Goal: Task Accomplishment & Management: Use online tool/utility

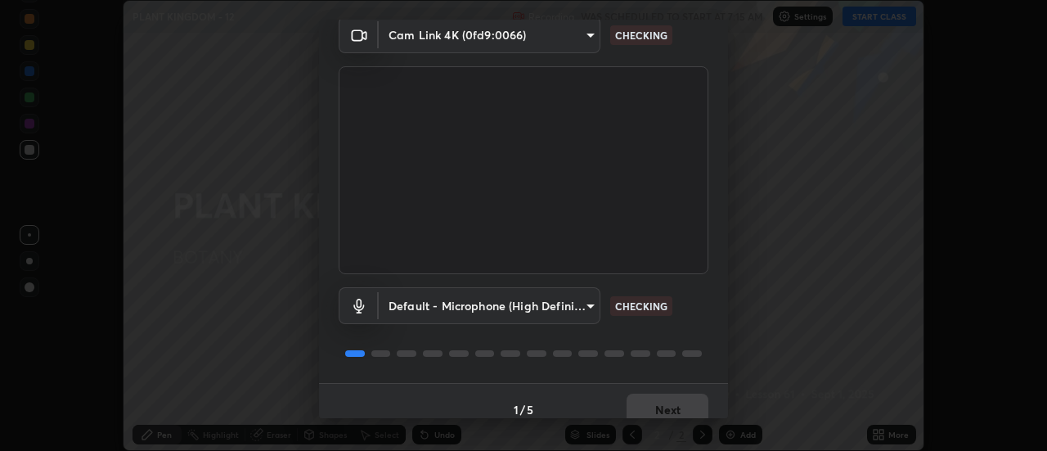
scroll to position [86, 0]
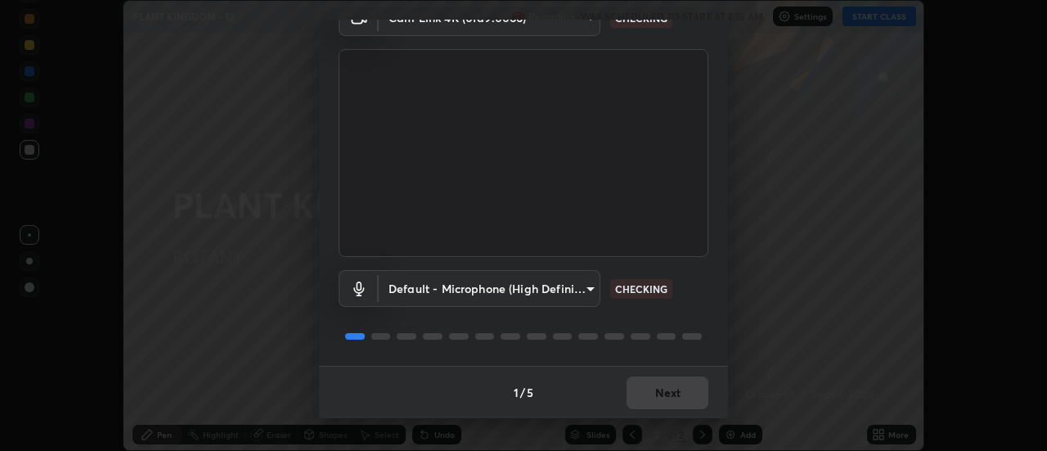
click at [649, 388] on div "1 / 5 Next" at bounding box center [523, 392] width 409 height 52
click at [661, 397] on div "1 / 5 Next" at bounding box center [523, 392] width 409 height 52
click at [663, 395] on div "1 / 5 Next" at bounding box center [523, 392] width 409 height 52
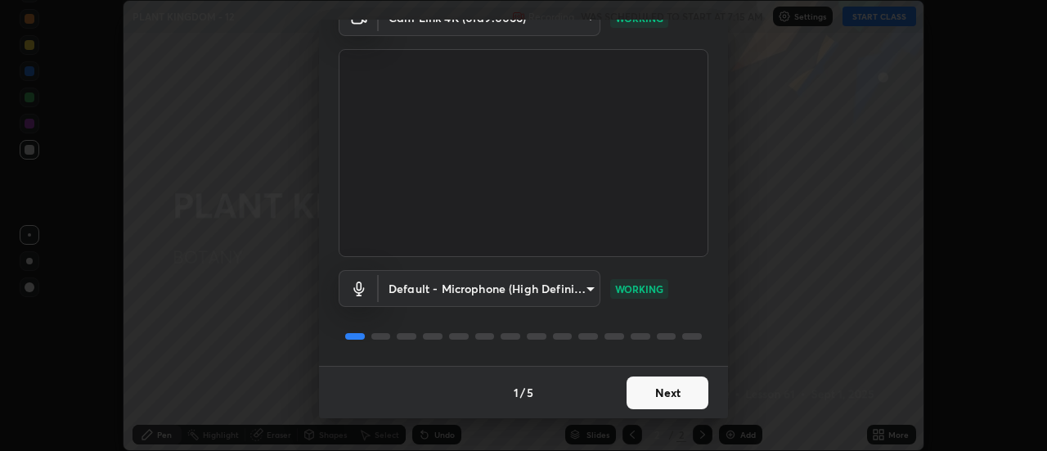
click at [666, 393] on button "Next" at bounding box center [667, 392] width 82 height 33
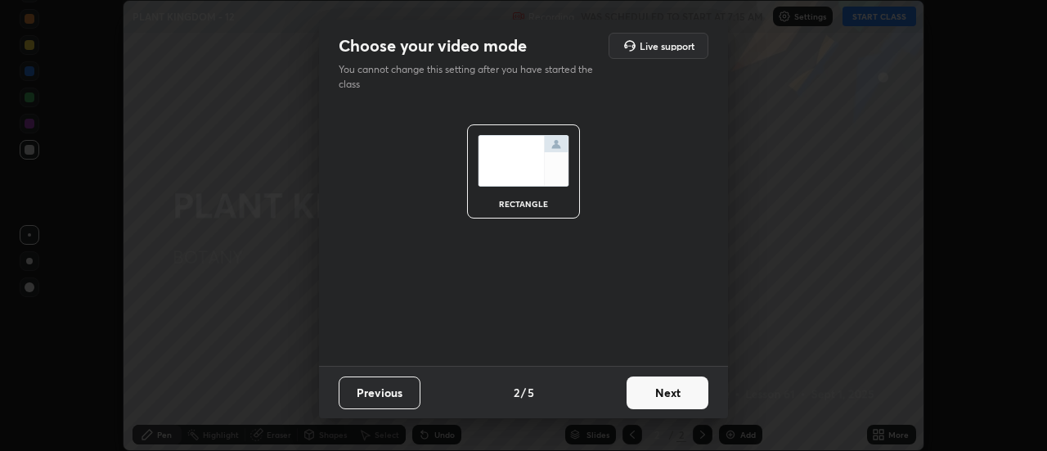
click at [666, 391] on button "Next" at bounding box center [667, 392] width 82 height 33
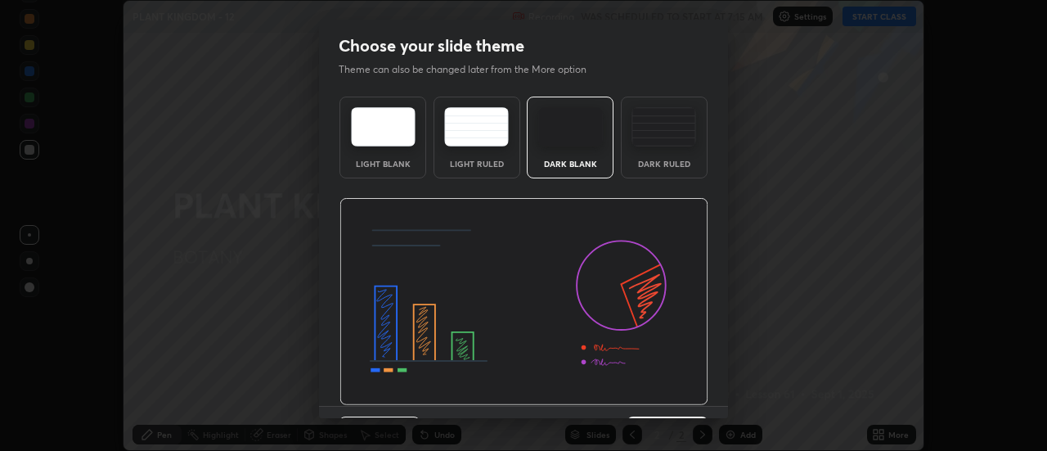
scroll to position [40, 0]
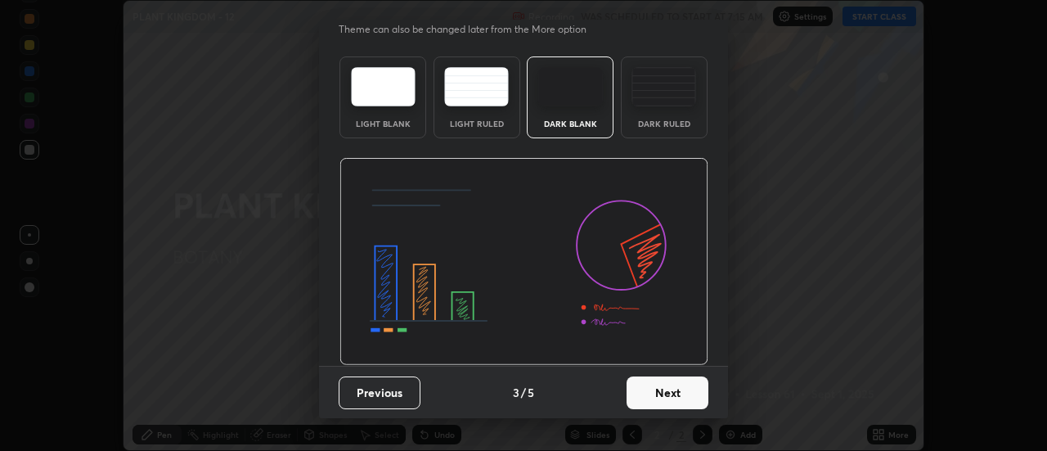
click at [653, 393] on button "Next" at bounding box center [667, 392] width 82 height 33
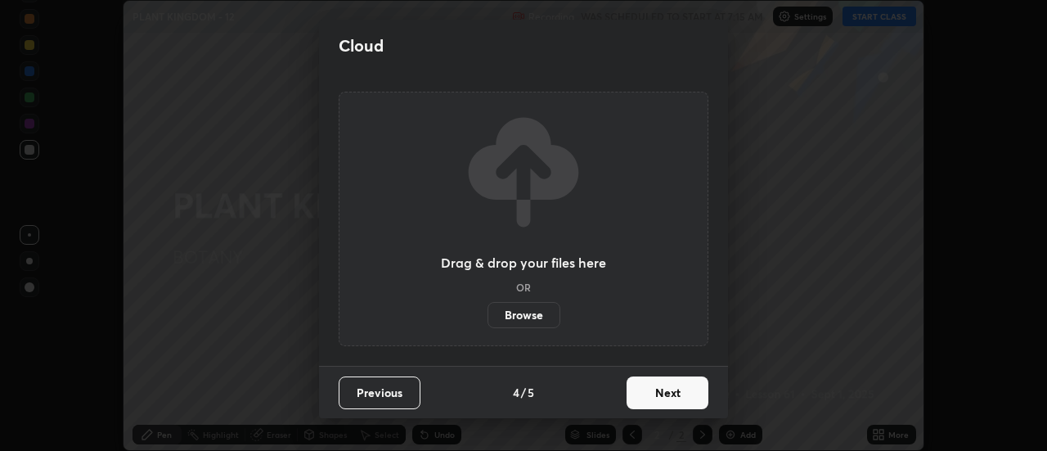
click at [656, 392] on button "Next" at bounding box center [667, 392] width 82 height 33
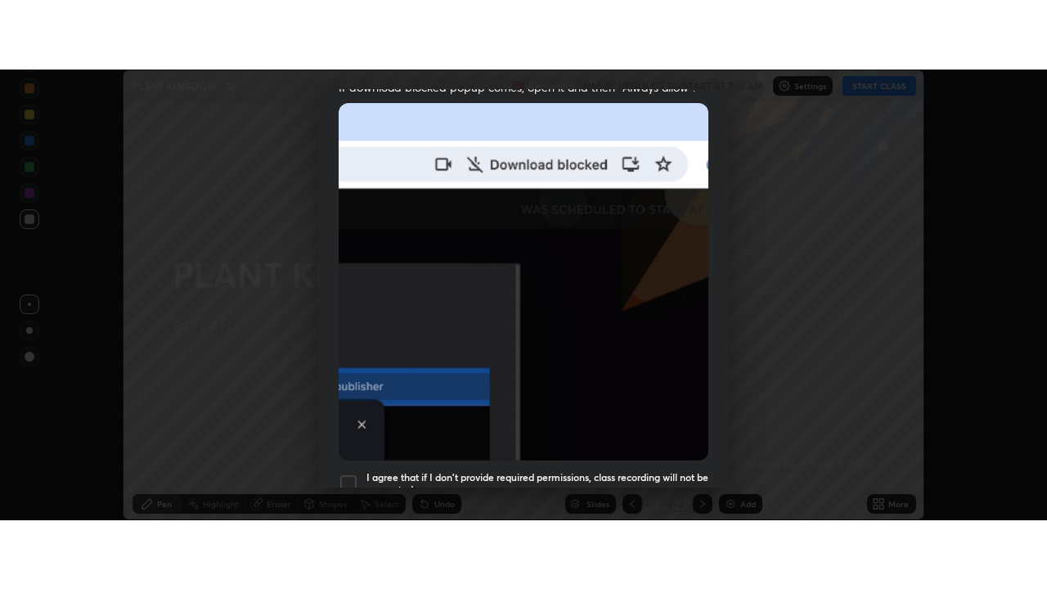
scroll to position [420, 0]
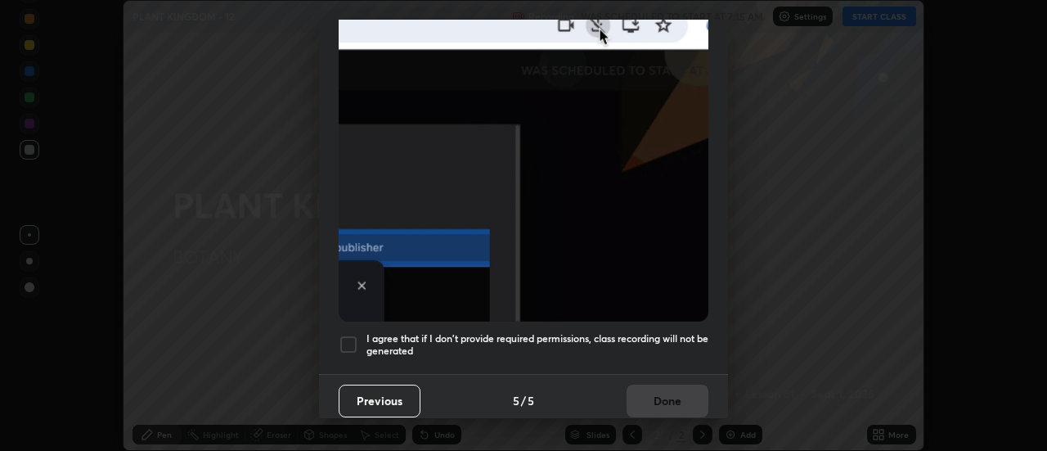
click at [348, 337] on div at bounding box center [349, 345] width 20 height 20
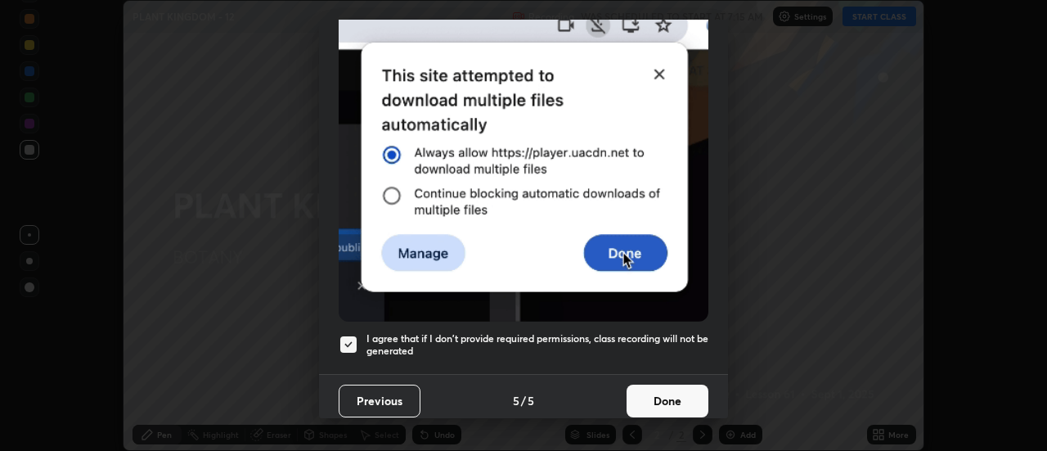
click at [666, 397] on button "Done" at bounding box center [667, 400] width 82 height 33
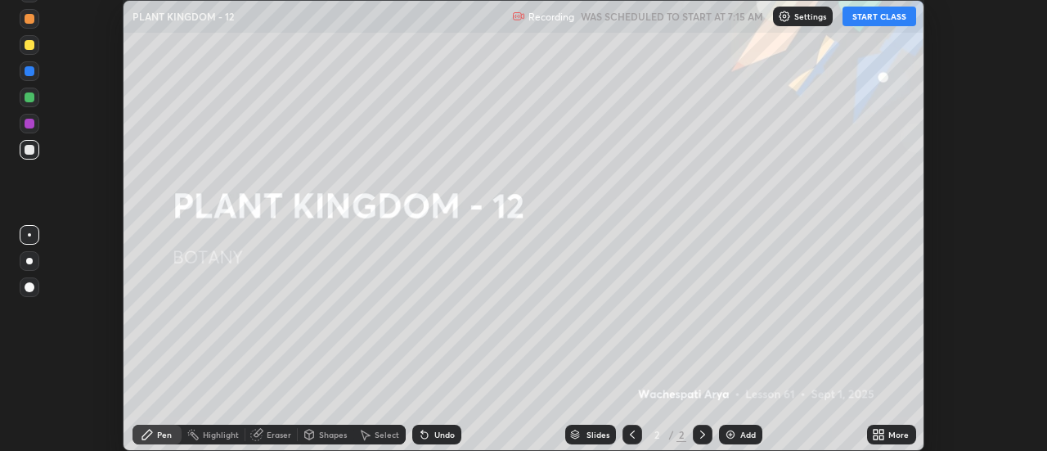
click at [880, 435] on icon at bounding box center [882, 437] width 4 height 4
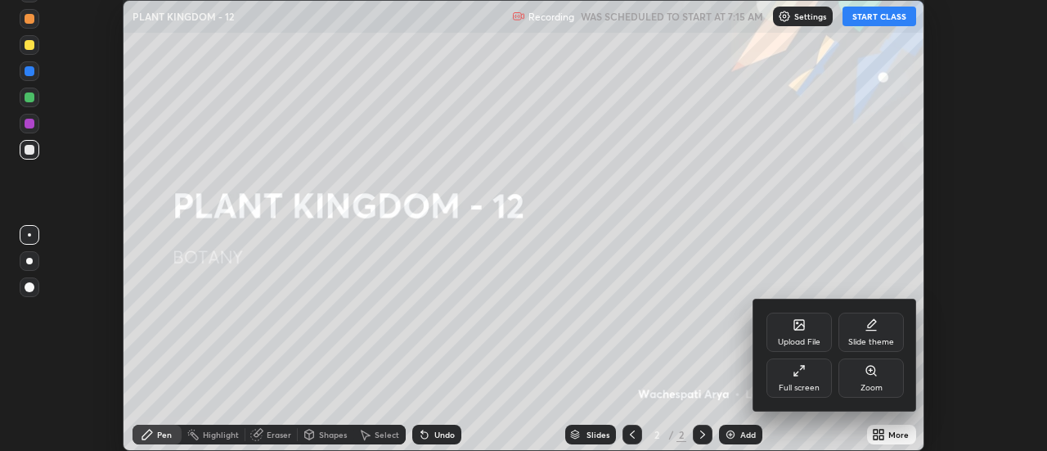
click at [805, 384] on div "Full screen" at bounding box center [799, 388] width 41 height 8
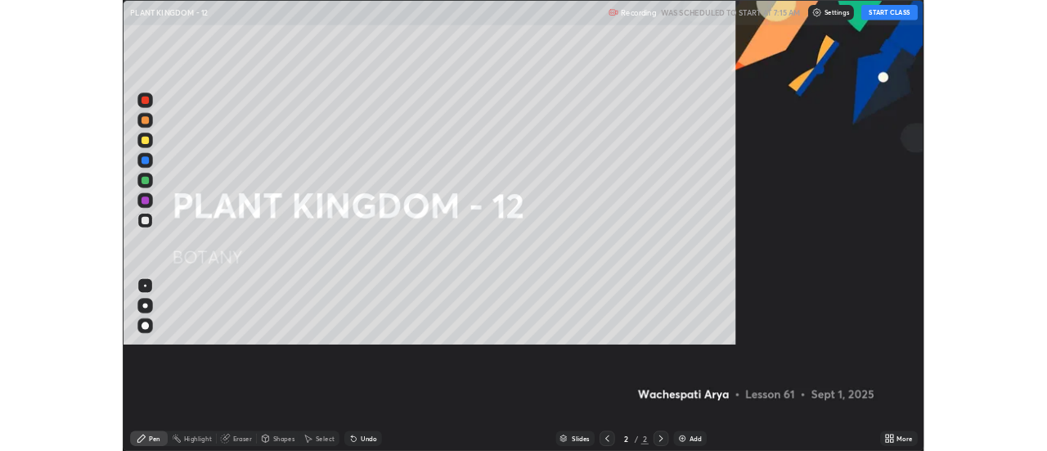
scroll to position [589, 1047]
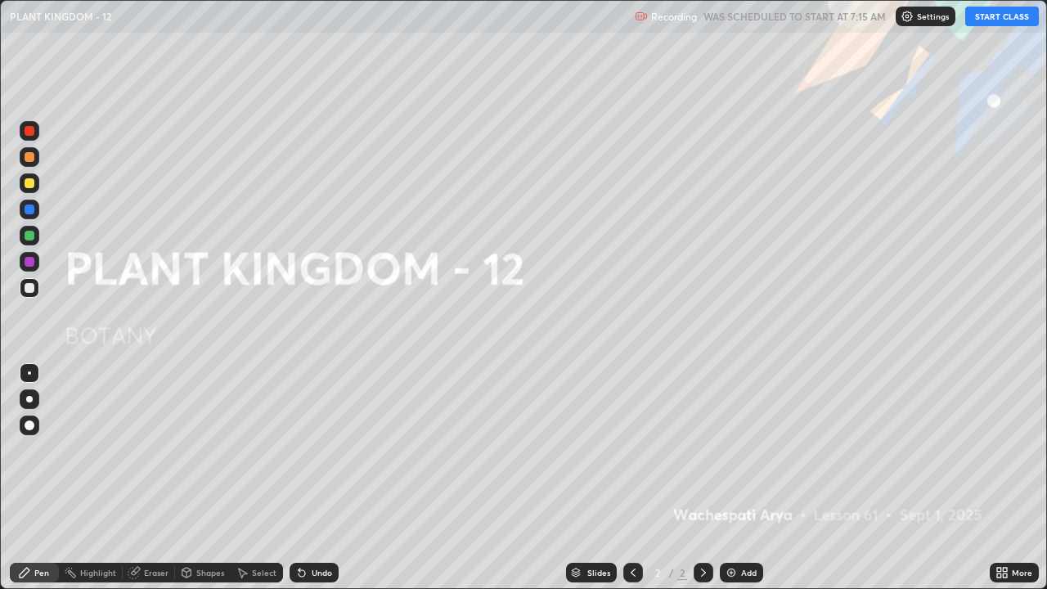
click at [996, 15] on button "START CLASS" at bounding box center [1002, 17] width 74 height 20
click at [742, 450] on div "Add" at bounding box center [749, 572] width 16 height 8
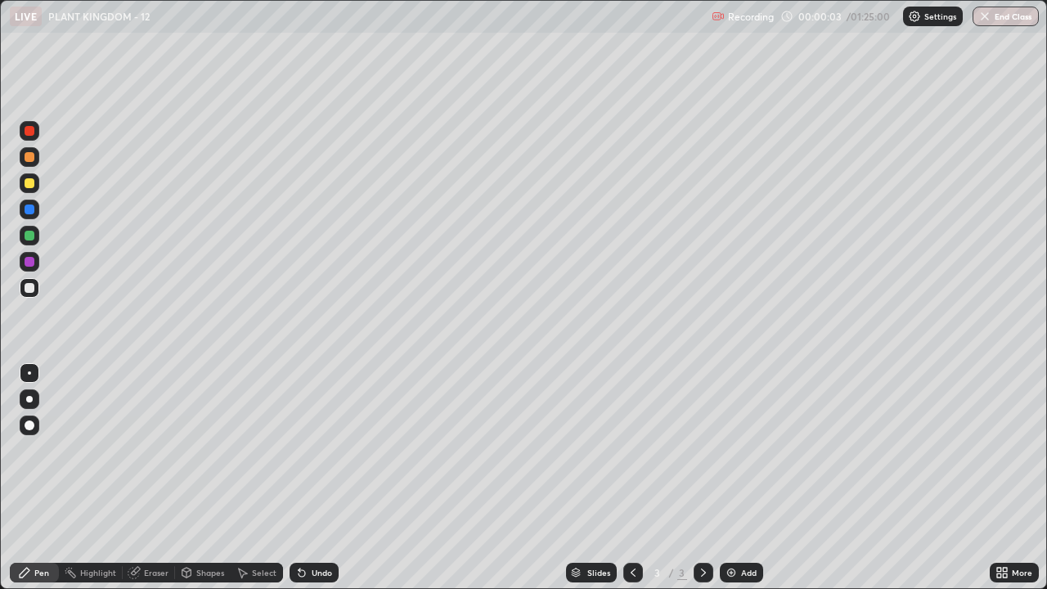
click at [29, 158] on div at bounding box center [30, 157] width 10 height 10
click at [30, 397] on div at bounding box center [29, 399] width 7 height 7
click at [32, 239] on div at bounding box center [30, 236] width 10 height 10
click at [27, 262] on div at bounding box center [30, 262] width 10 height 10
click at [27, 187] on div at bounding box center [30, 183] width 10 height 10
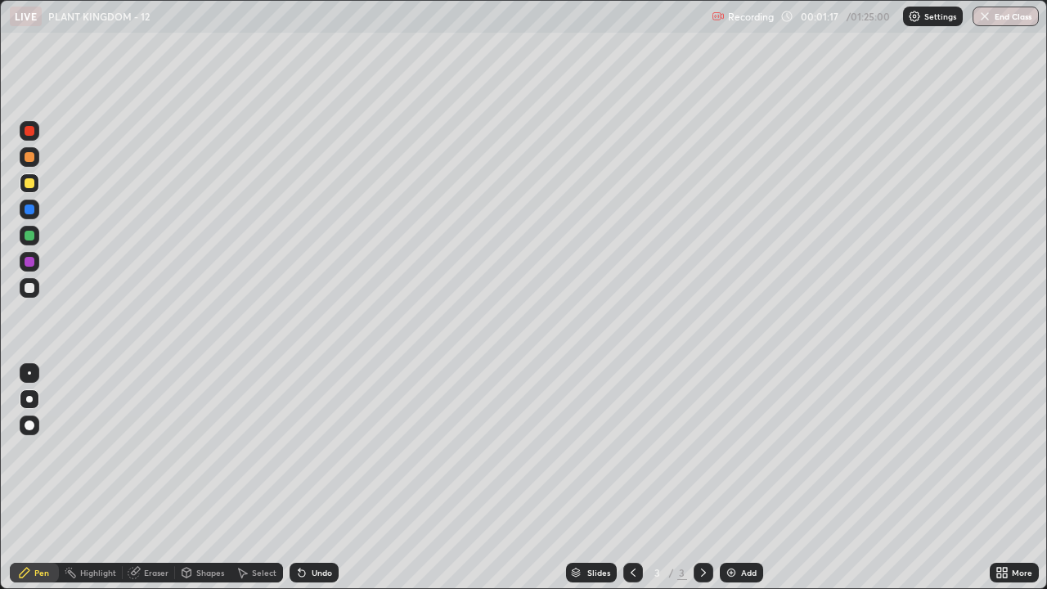
click at [29, 240] on div at bounding box center [30, 236] width 10 height 10
click at [320, 450] on div "Undo" at bounding box center [314, 573] width 49 height 20
click at [29, 163] on div at bounding box center [30, 157] width 20 height 20
click at [253, 450] on div "Select" at bounding box center [264, 572] width 25 height 8
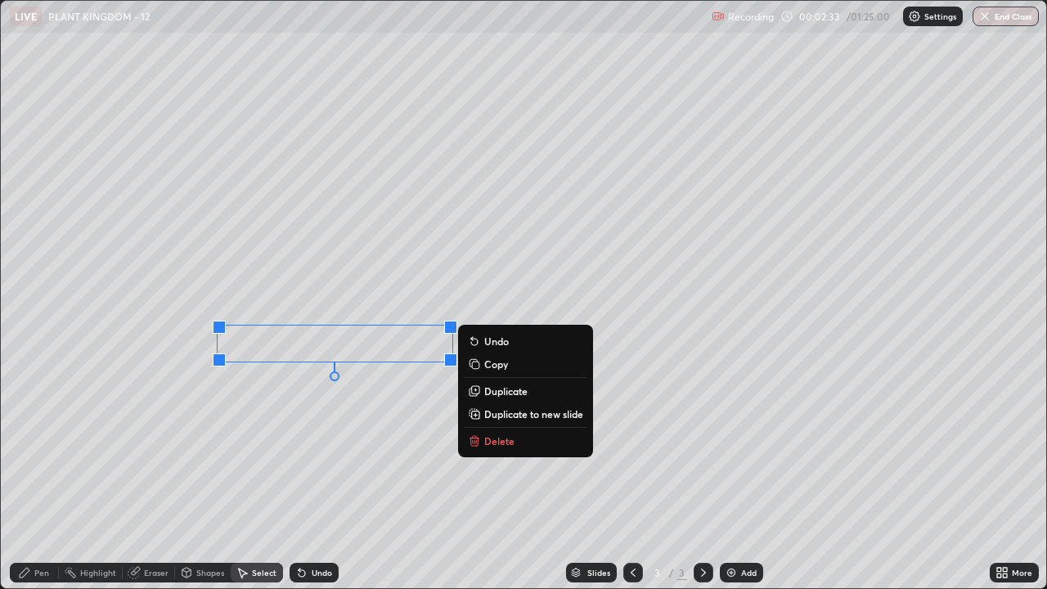
click at [344, 449] on div "0 ° Undo Copy Duplicate Duplicate to new slide Delete" at bounding box center [523, 294] width 1045 height 587
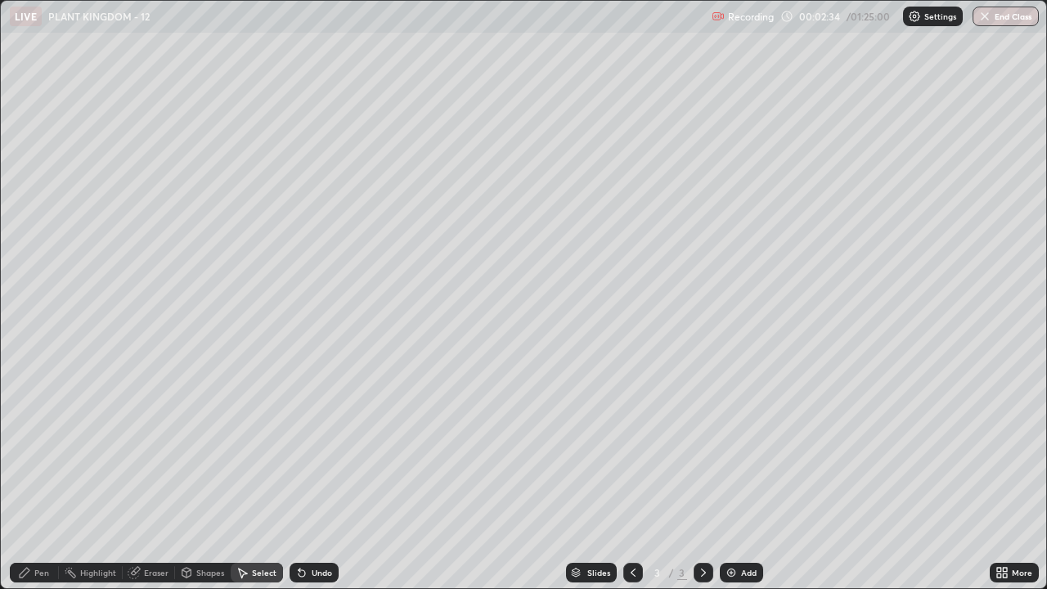
click at [25, 450] on icon at bounding box center [25, 573] width 10 height 10
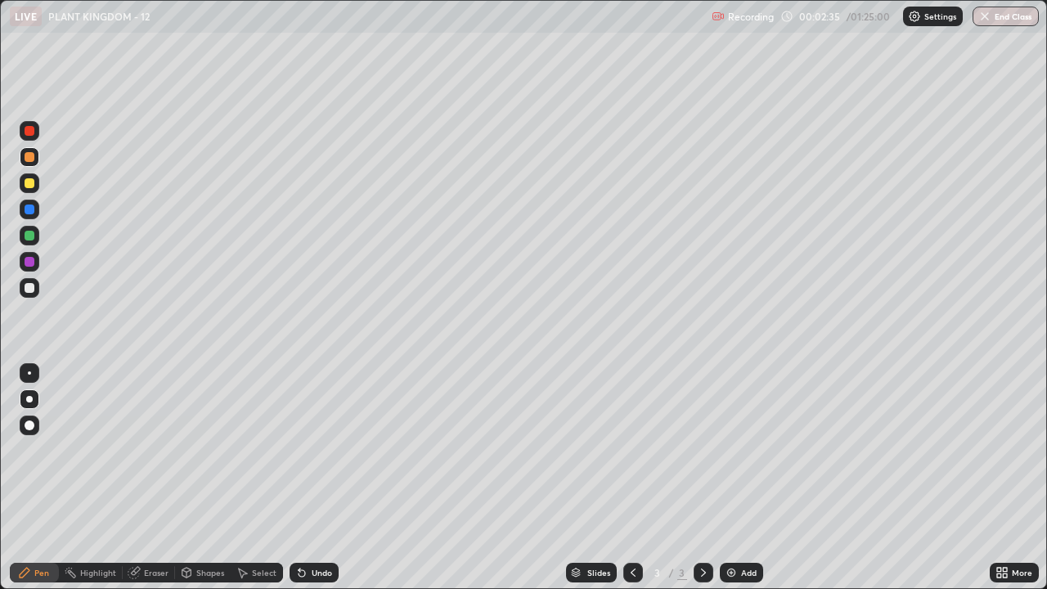
click at [36, 450] on div "Pen" at bounding box center [41, 572] width 15 height 8
click at [27, 138] on div at bounding box center [30, 131] width 20 height 20
click at [317, 450] on div "Undo" at bounding box center [322, 572] width 20 height 8
click at [319, 450] on div "Undo" at bounding box center [322, 572] width 20 height 8
click at [26, 243] on div at bounding box center [30, 236] width 20 height 20
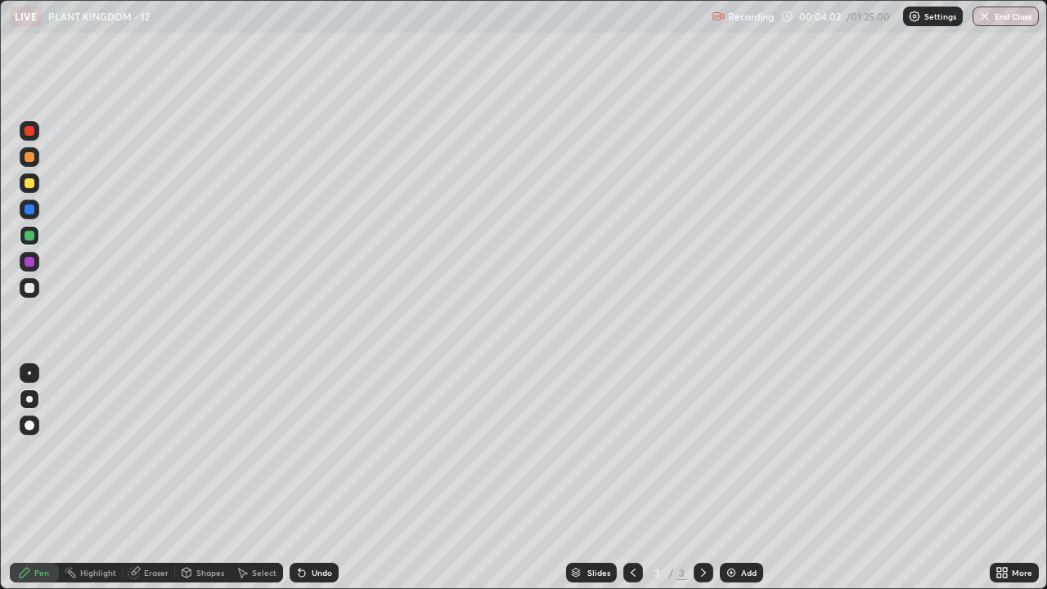
click at [30, 186] on div at bounding box center [30, 183] width 10 height 10
click at [259, 450] on div "Select" at bounding box center [264, 572] width 25 height 8
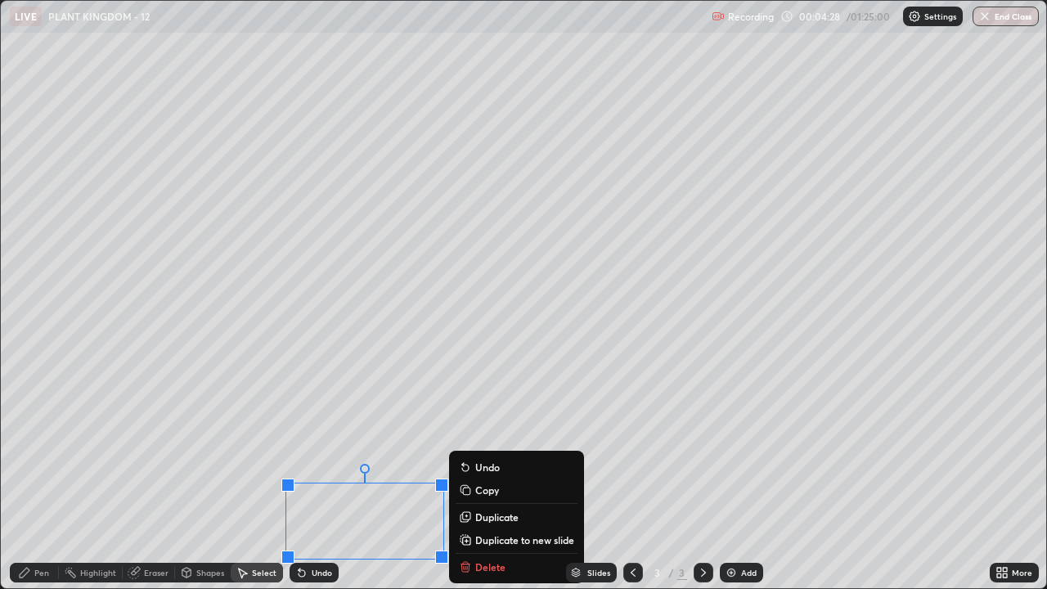
click at [496, 450] on p "Duplicate" at bounding box center [496, 516] width 43 height 13
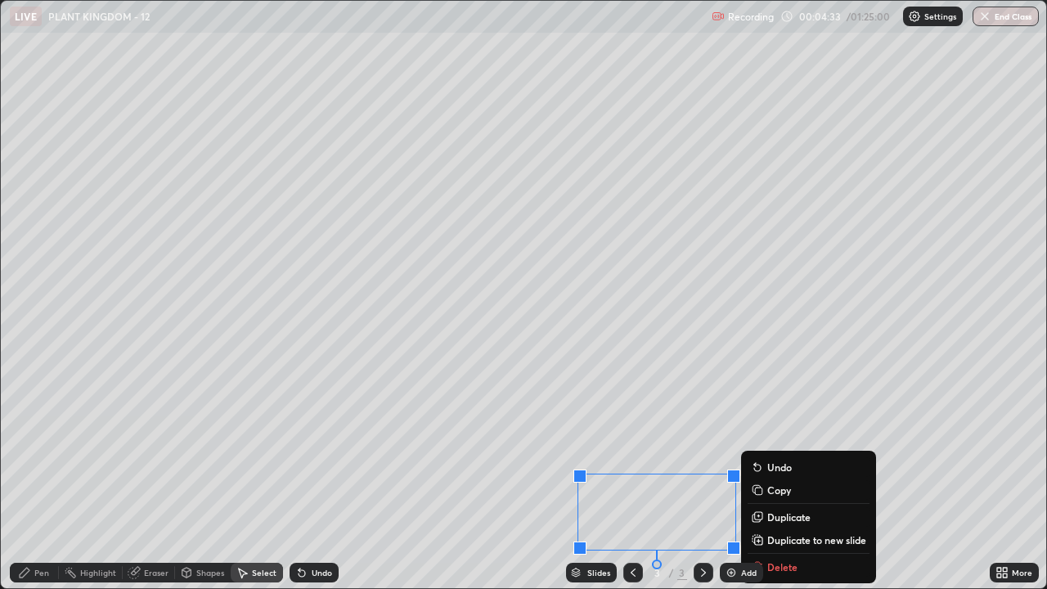
click at [172, 450] on div "0 ° Undo Copy Duplicate Duplicate to new slide Delete" at bounding box center [523, 294] width 1045 height 587
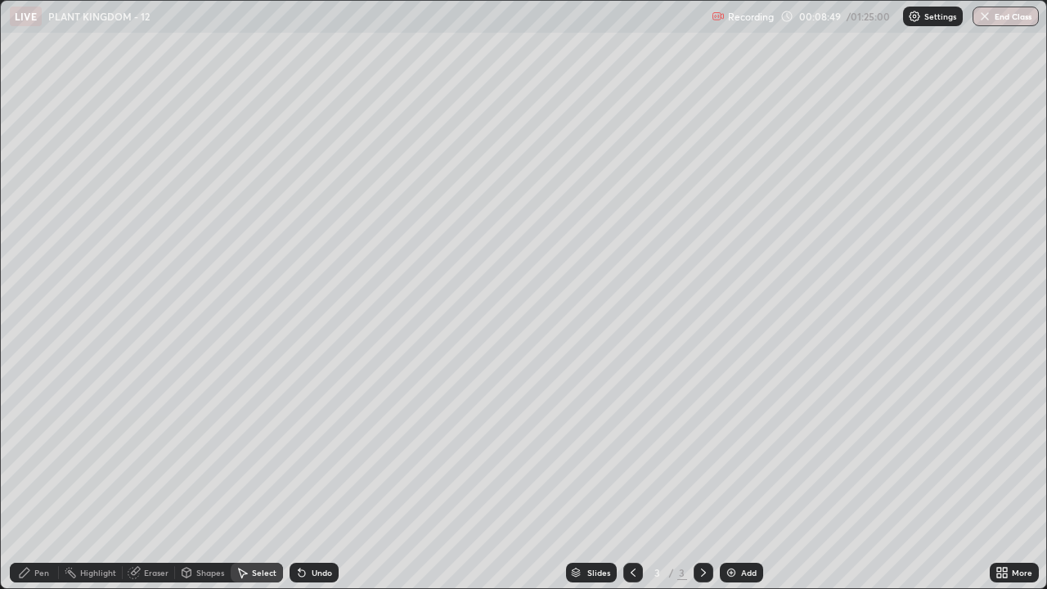
click at [741, 450] on div "Add" at bounding box center [749, 572] width 16 height 8
click at [42, 450] on div "Pen" at bounding box center [41, 572] width 15 height 8
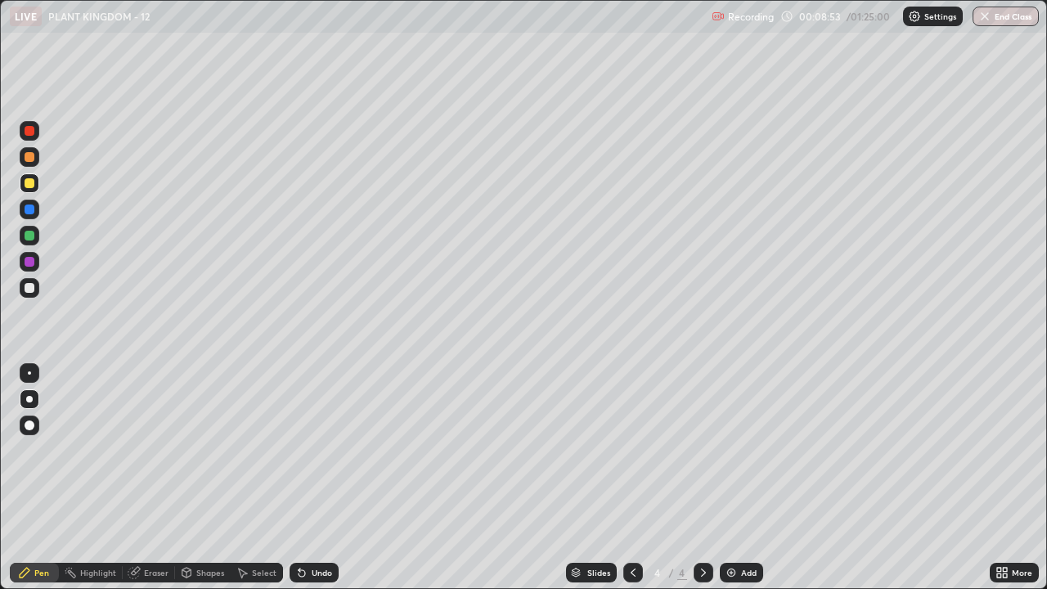
click at [32, 159] on div at bounding box center [30, 157] width 10 height 10
click at [29, 235] on div at bounding box center [30, 236] width 10 height 10
click at [299, 450] on icon at bounding box center [302, 573] width 7 height 7
click at [303, 450] on icon at bounding box center [301, 572] width 13 height 13
click at [248, 450] on div "Select" at bounding box center [257, 573] width 52 height 20
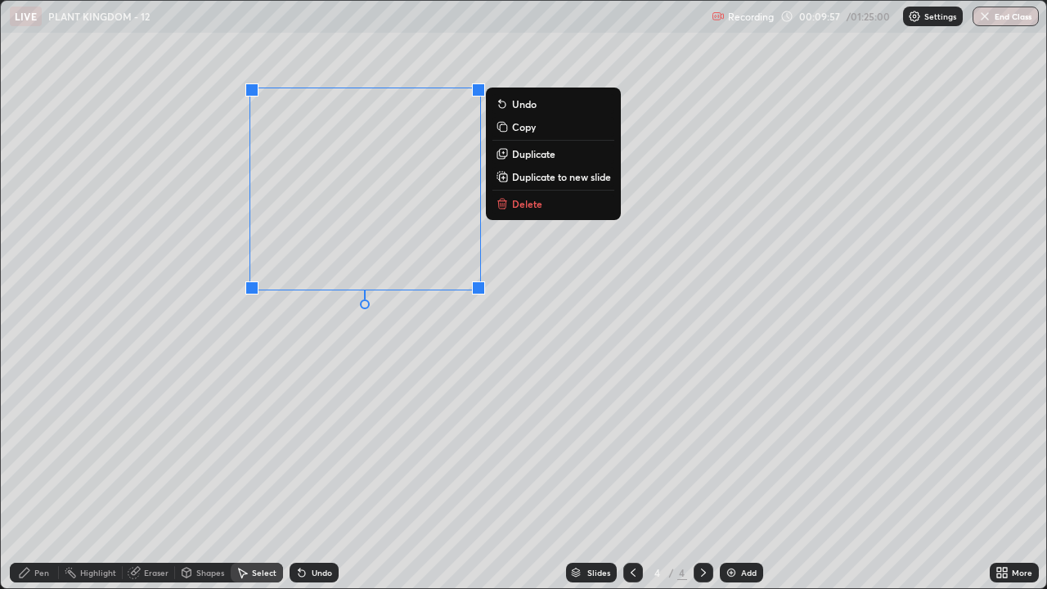
click at [548, 158] on p "Duplicate" at bounding box center [533, 153] width 43 height 13
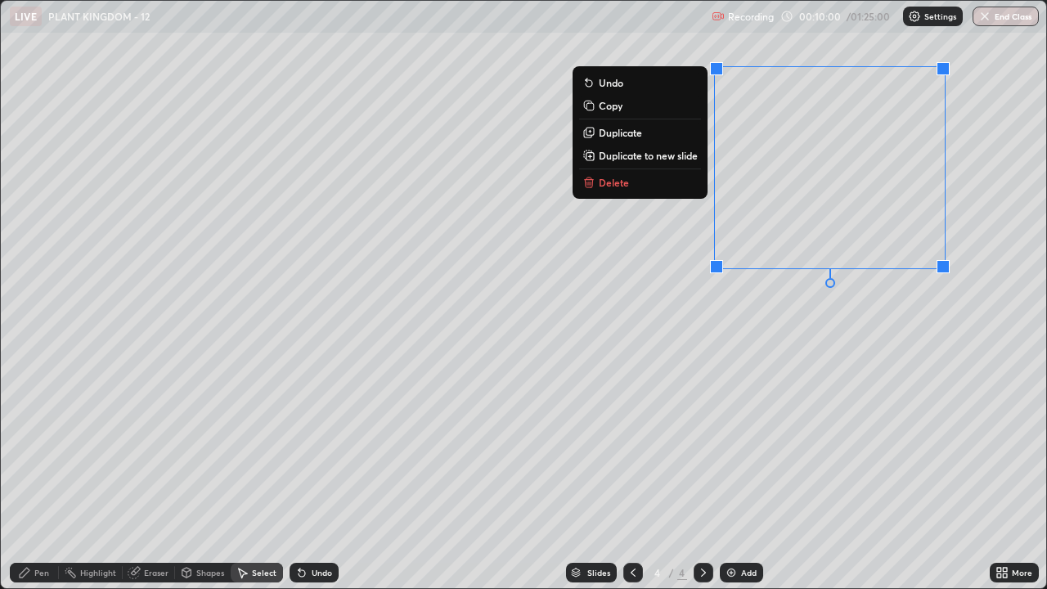
click at [798, 359] on div "0 ° Undo Copy Duplicate Duplicate to new slide Delete" at bounding box center [523, 294] width 1045 height 587
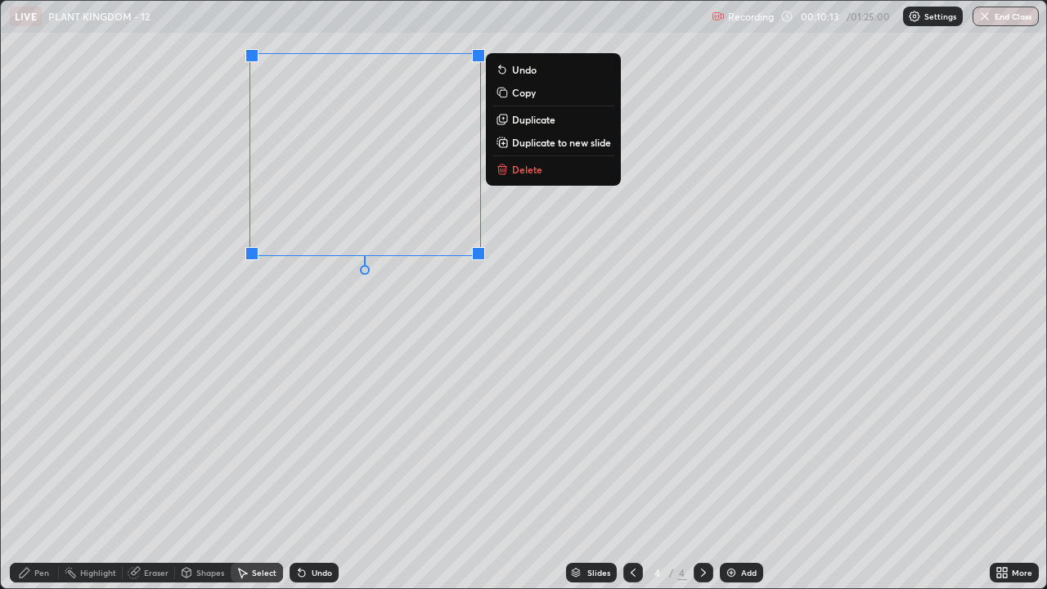
click at [367, 387] on div "0 ° Undo Copy Duplicate Duplicate to new slide Delete" at bounding box center [523, 294] width 1045 height 587
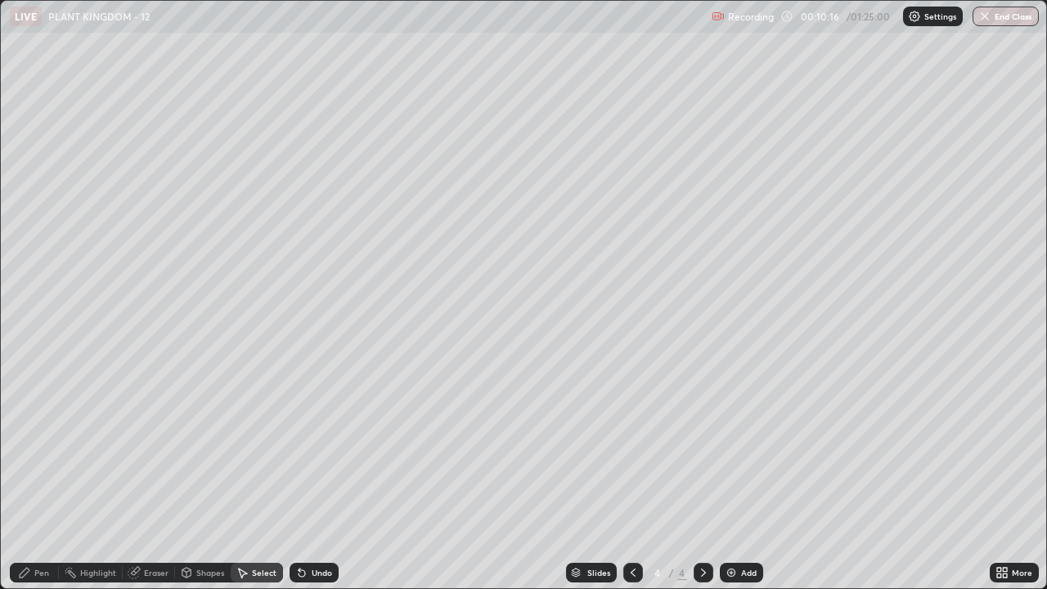
click at [28, 450] on icon at bounding box center [24, 572] width 13 height 13
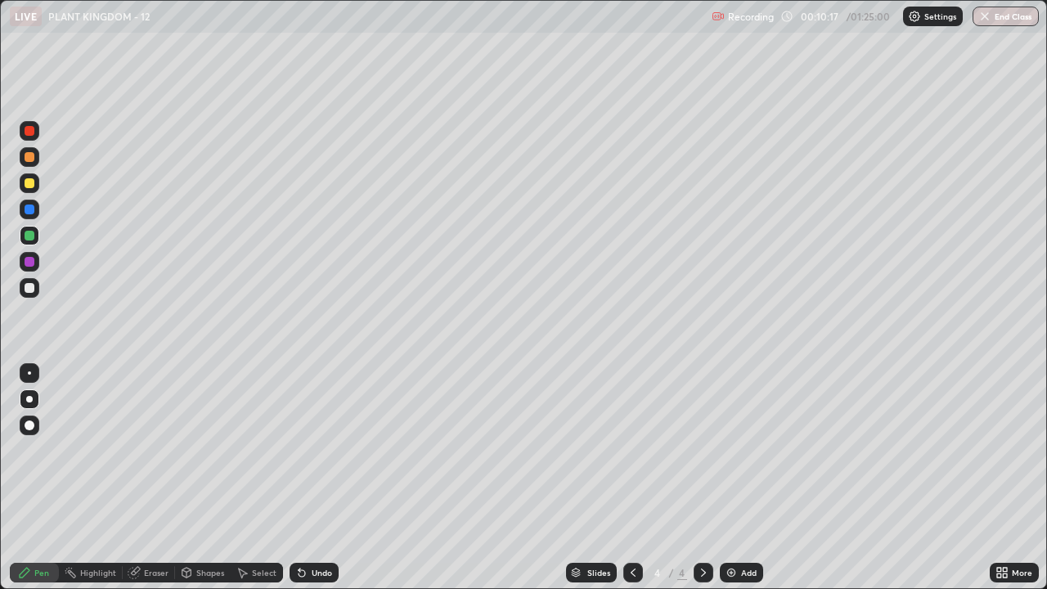
click at [29, 390] on div at bounding box center [30, 399] width 20 height 20
click at [32, 239] on div at bounding box center [30, 236] width 10 height 10
click at [26, 289] on div at bounding box center [30, 288] width 10 height 10
click at [20, 259] on div at bounding box center [30, 262] width 20 height 20
click at [29, 207] on div at bounding box center [30, 209] width 10 height 10
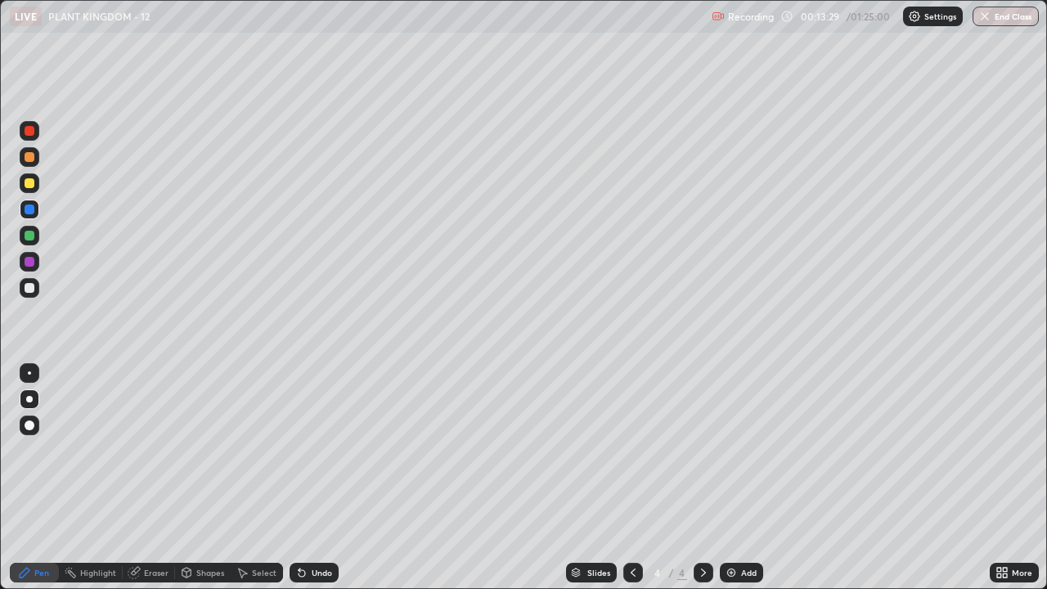
click at [153, 450] on div "Eraser" at bounding box center [156, 572] width 25 height 8
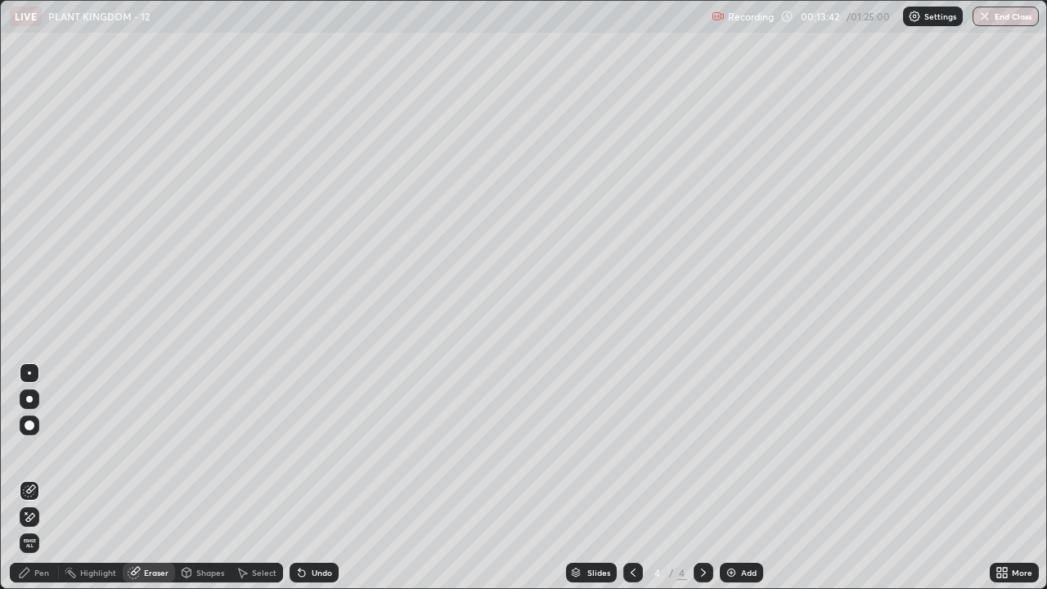
click at [30, 450] on icon at bounding box center [24, 572] width 13 height 13
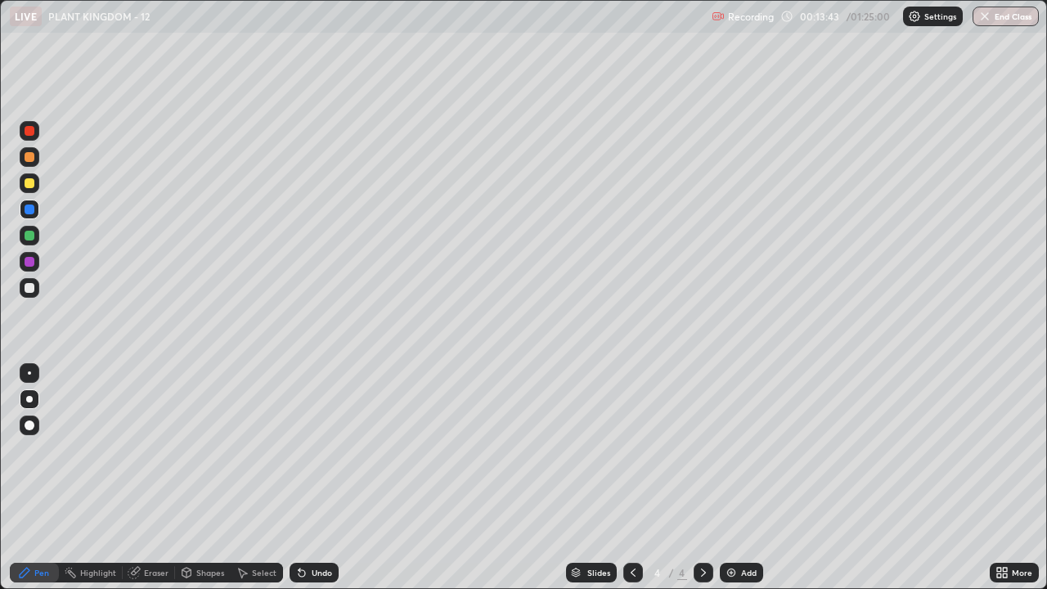
click at [33, 160] on div at bounding box center [30, 157] width 10 height 10
click at [29, 158] on div at bounding box center [30, 157] width 10 height 10
click at [27, 259] on div at bounding box center [30, 262] width 10 height 10
click at [33, 164] on div at bounding box center [30, 157] width 20 height 20
click at [735, 450] on img at bounding box center [731, 572] width 13 height 13
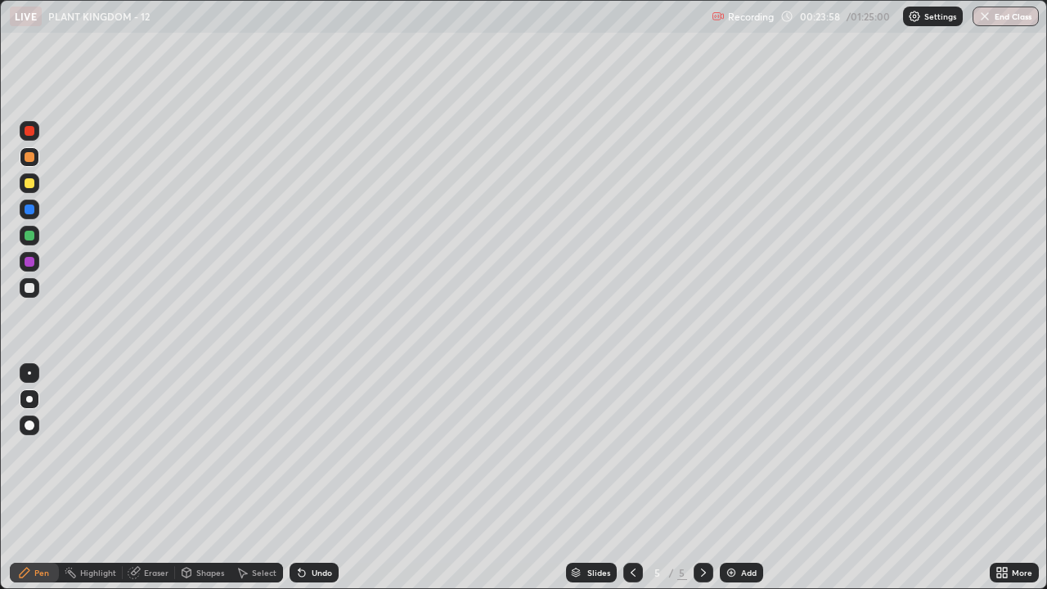
click at [27, 263] on div at bounding box center [30, 262] width 10 height 10
click at [312, 450] on div "Undo" at bounding box center [322, 572] width 20 height 8
click at [631, 450] on icon at bounding box center [632, 572] width 13 height 13
click at [702, 450] on icon at bounding box center [703, 572] width 13 height 13
click at [631, 450] on icon at bounding box center [632, 572] width 13 height 13
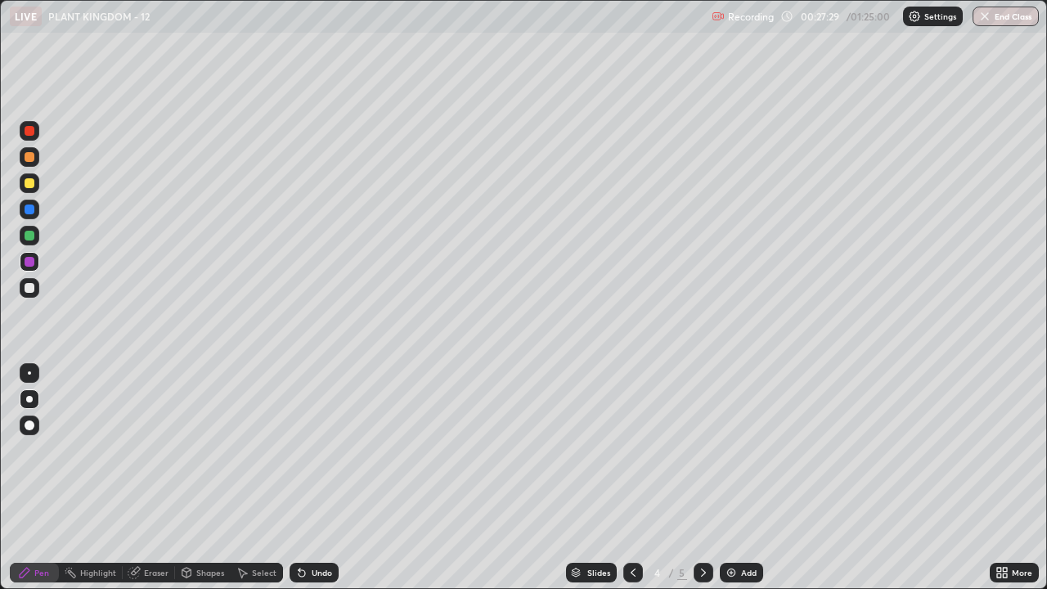
click at [702, 450] on icon at bounding box center [703, 572] width 13 height 13
click at [25, 291] on div at bounding box center [30, 288] width 10 height 10
click at [29, 184] on div at bounding box center [30, 183] width 10 height 10
click at [27, 157] on div at bounding box center [30, 157] width 10 height 10
click at [28, 286] on div at bounding box center [30, 288] width 10 height 10
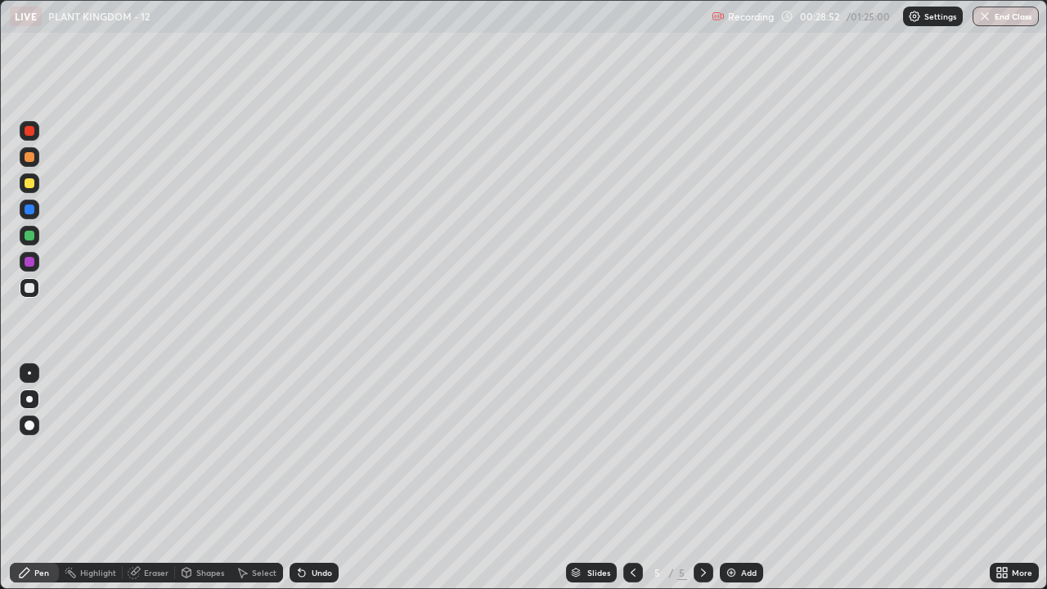
click at [33, 213] on div at bounding box center [30, 209] width 10 height 10
click at [186, 450] on icon at bounding box center [186, 575] width 0 height 6
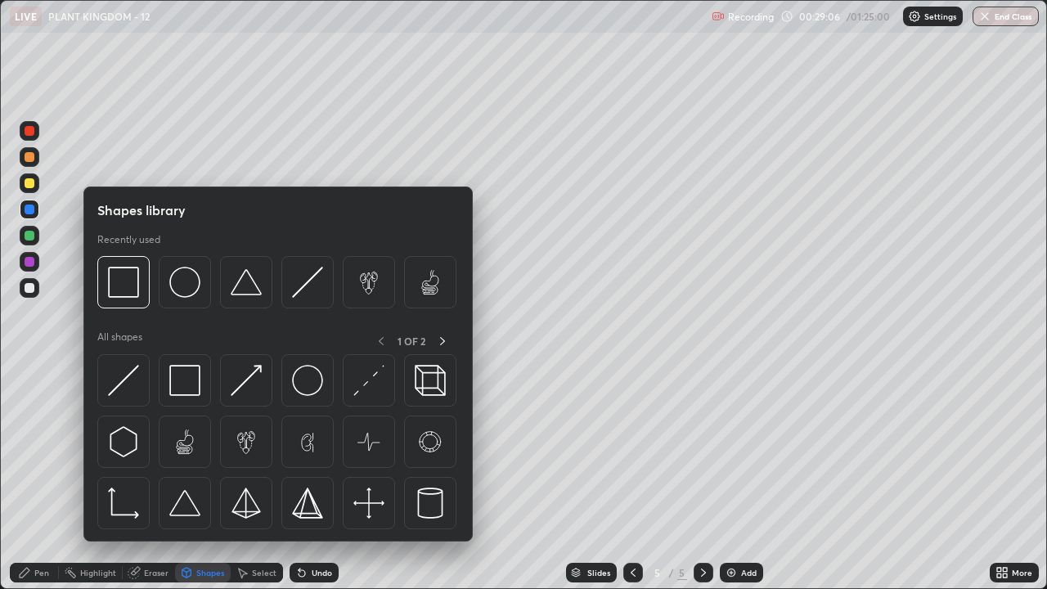
click at [128, 450] on icon at bounding box center [133, 573] width 11 height 11
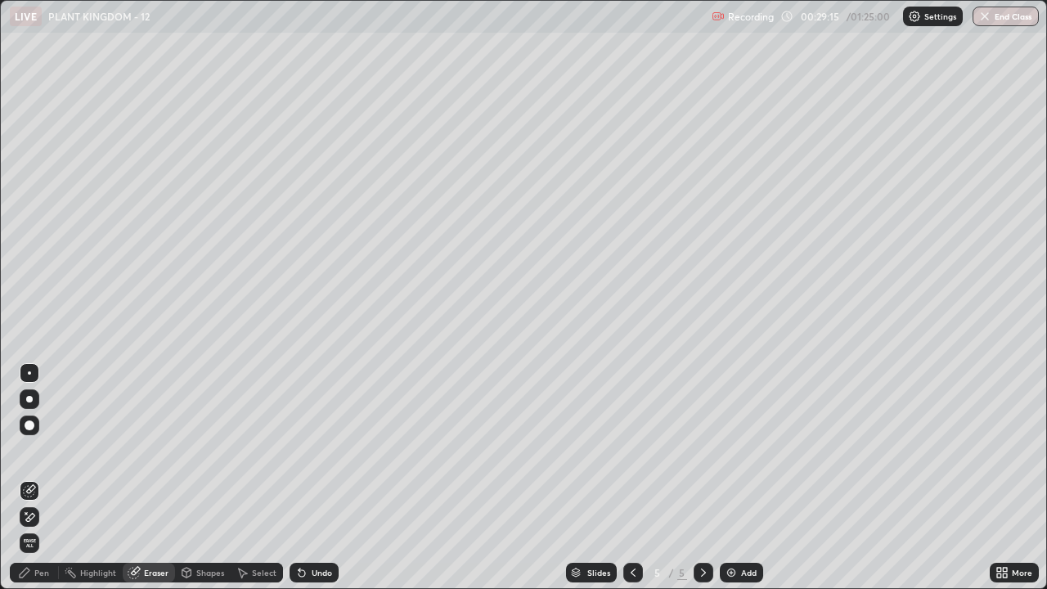
click at [29, 450] on icon at bounding box center [24, 572] width 13 height 13
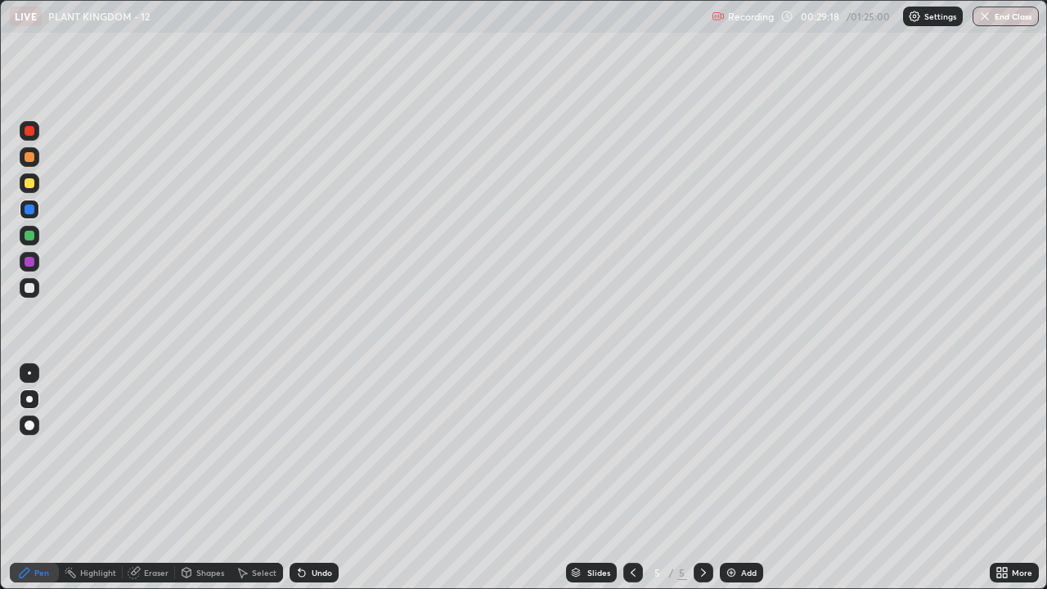
click at [29, 292] on div at bounding box center [30, 288] width 10 height 10
click at [30, 209] on div at bounding box center [30, 209] width 10 height 10
click at [30, 288] on div at bounding box center [30, 288] width 10 height 10
click at [29, 180] on div at bounding box center [30, 183] width 10 height 10
click at [28, 236] on div at bounding box center [30, 236] width 10 height 10
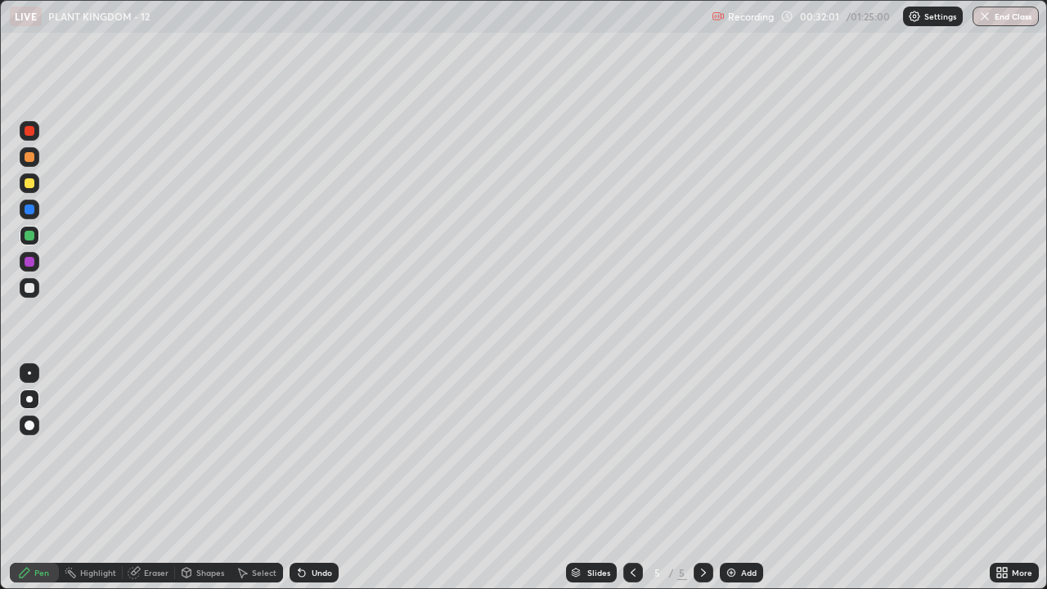
click at [140, 450] on div "Eraser" at bounding box center [149, 573] width 52 height 20
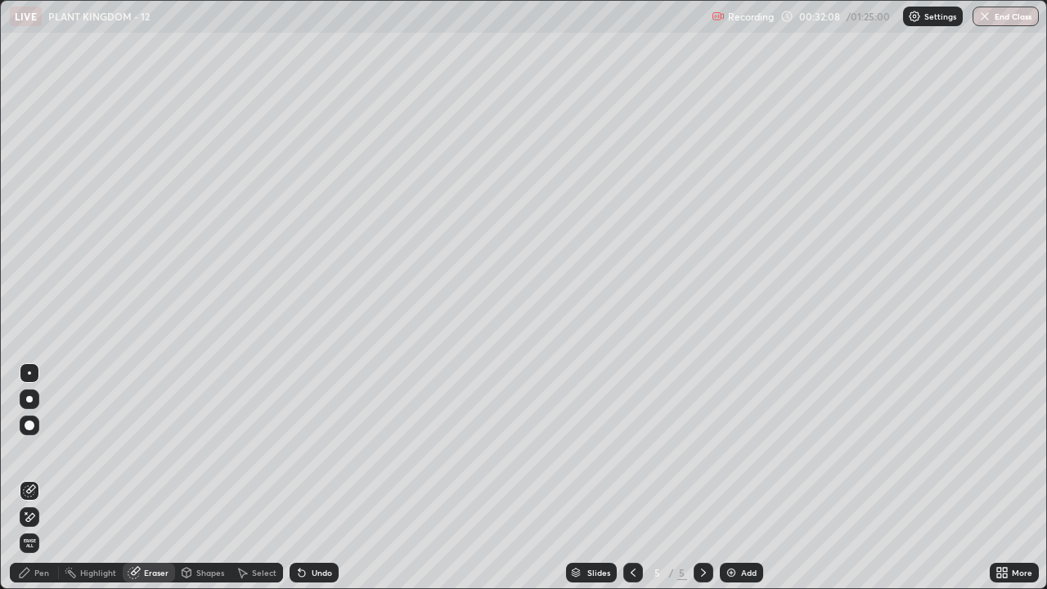
click at [25, 450] on icon at bounding box center [25, 573] width 10 height 10
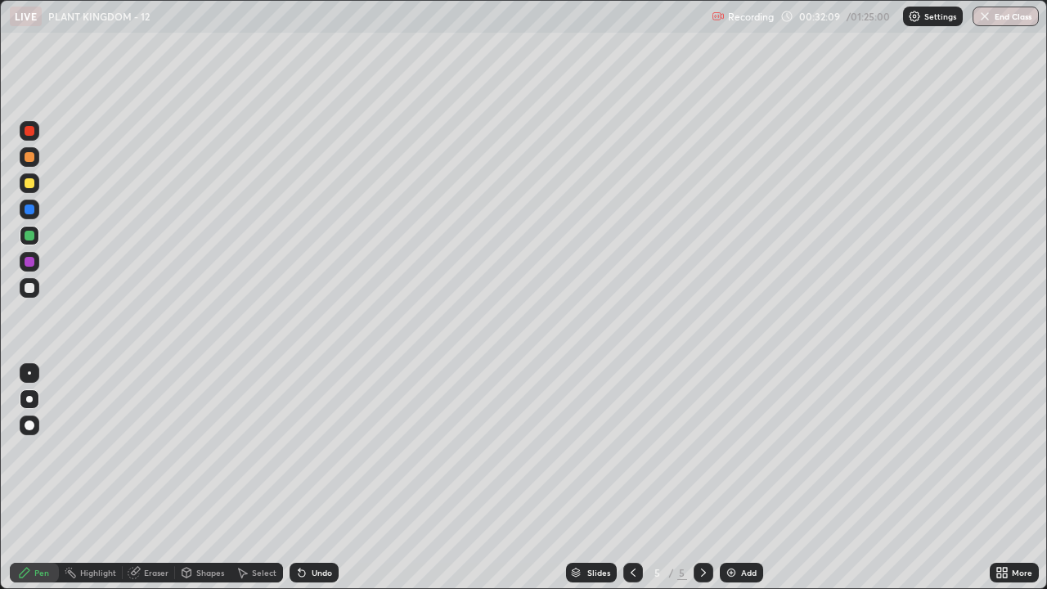
click at [33, 186] on div at bounding box center [30, 183] width 10 height 10
click at [31, 261] on div at bounding box center [30, 262] width 10 height 10
click at [29, 158] on div at bounding box center [30, 157] width 10 height 10
click at [30, 287] on div at bounding box center [30, 288] width 10 height 10
click at [249, 450] on div "Select" at bounding box center [257, 573] width 52 height 20
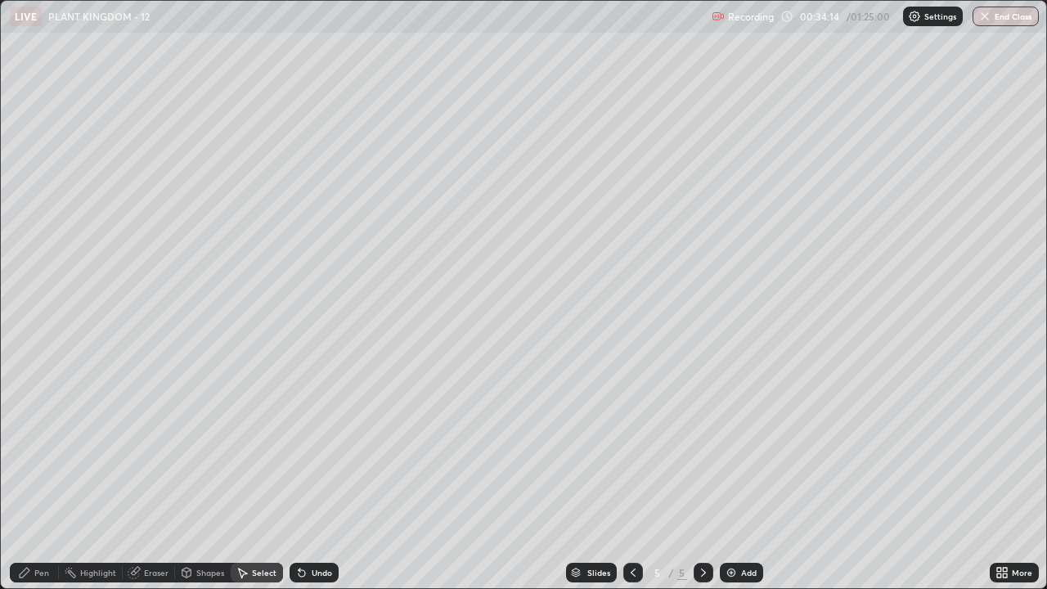
click at [151, 450] on div "Eraser" at bounding box center [156, 572] width 25 height 8
click at [267, 450] on div "Select" at bounding box center [264, 572] width 25 height 8
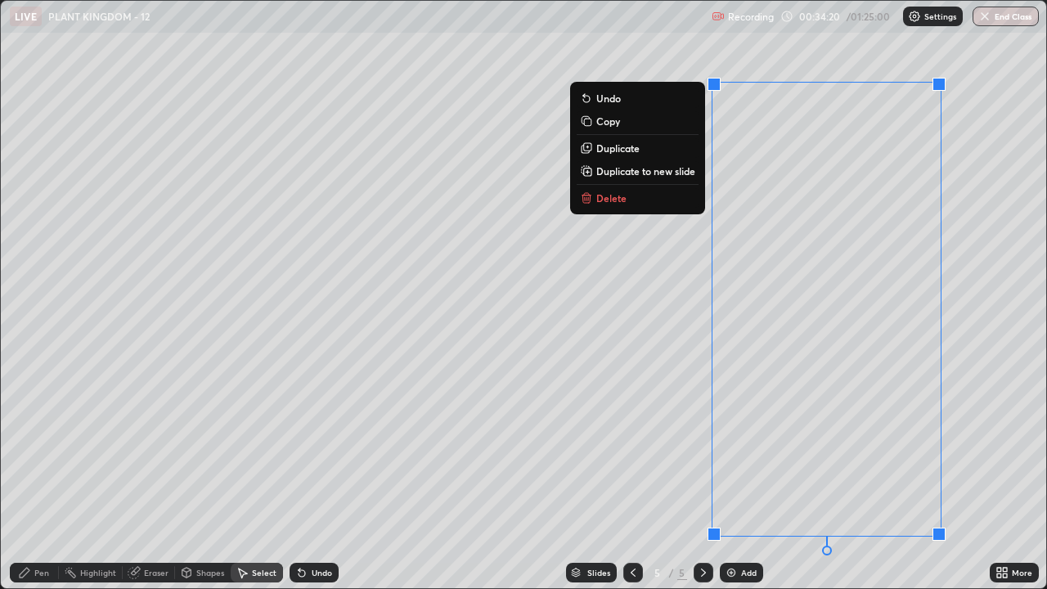
click at [646, 197] on button "Delete" at bounding box center [638, 198] width 122 height 20
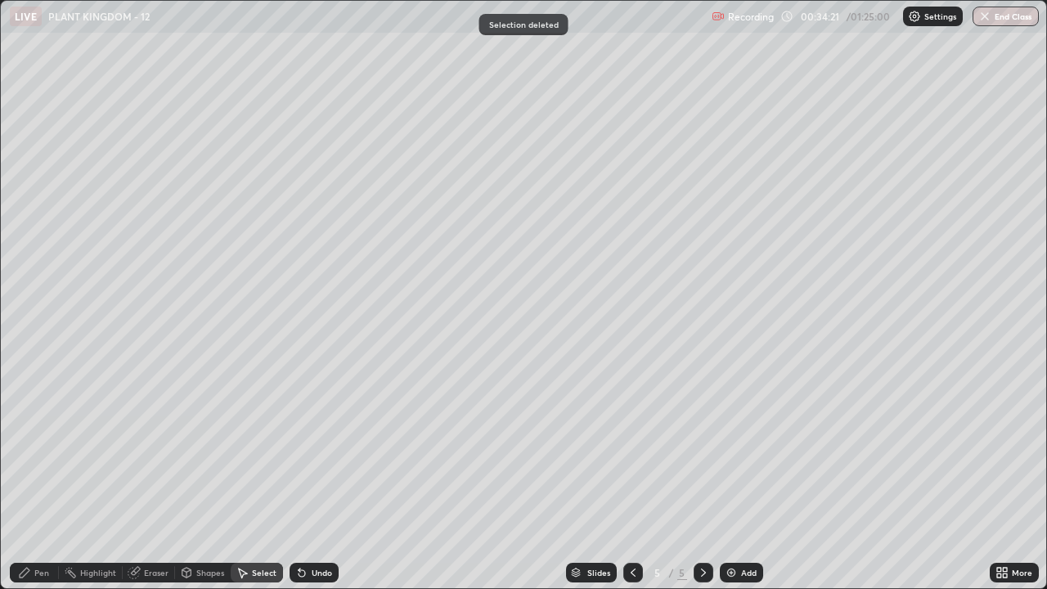
click at [48, 450] on div "Pen" at bounding box center [41, 572] width 15 height 8
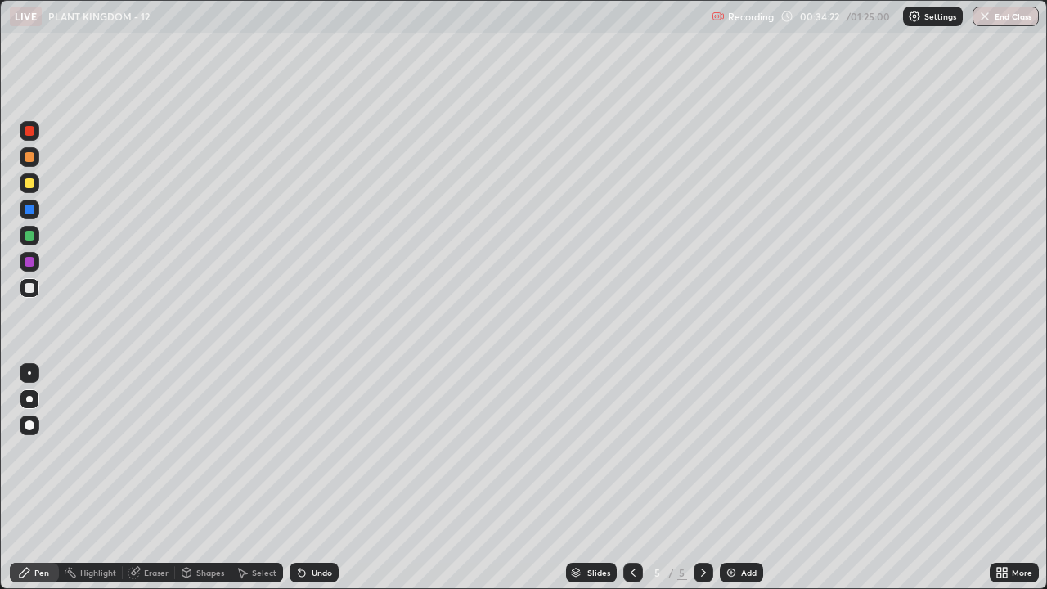
click at [34, 156] on div at bounding box center [30, 157] width 10 height 10
click at [32, 285] on div at bounding box center [30, 288] width 10 height 10
click at [33, 156] on div at bounding box center [30, 157] width 10 height 10
click at [32, 178] on div at bounding box center [30, 183] width 10 height 10
click at [163, 450] on div "Eraser" at bounding box center [149, 573] width 52 height 20
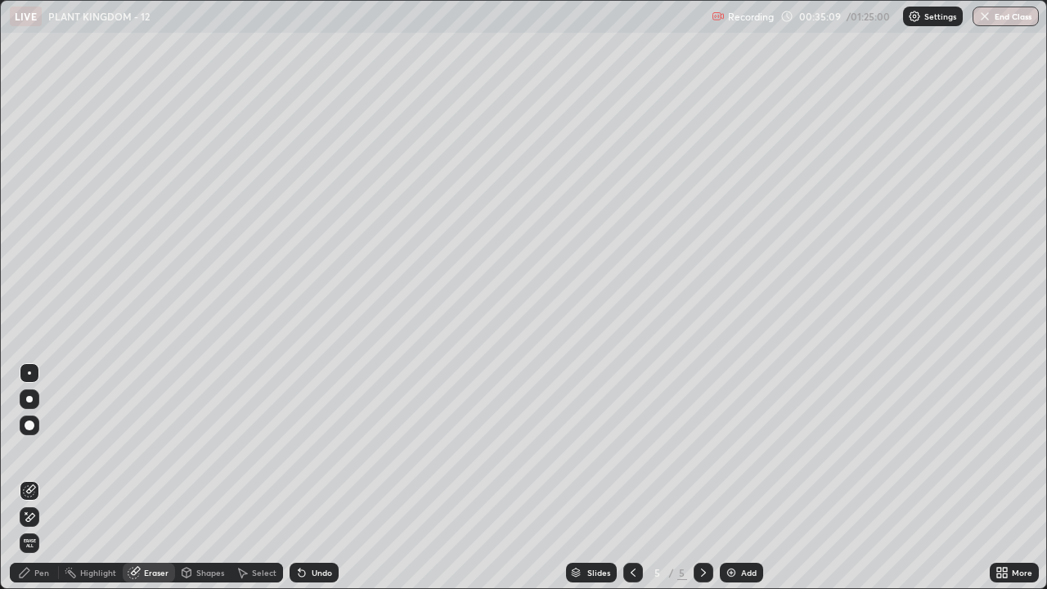
click at [44, 450] on div "Pen" at bounding box center [41, 572] width 15 height 8
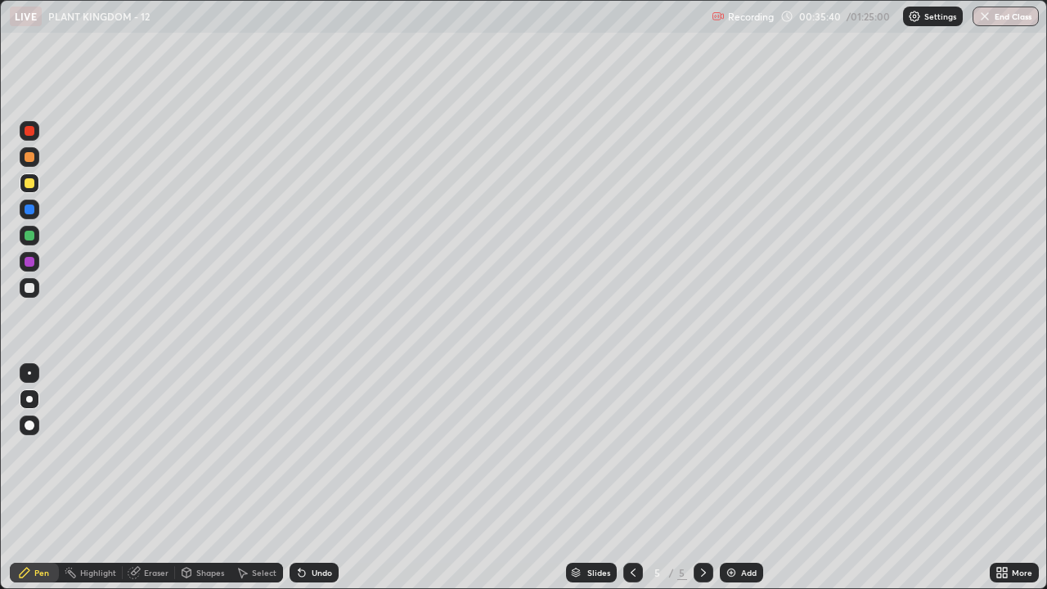
click at [30, 288] on div at bounding box center [30, 288] width 10 height 10
click at [258, 450] on div "Select" at bounding box center [264, 572] width 25 height 8
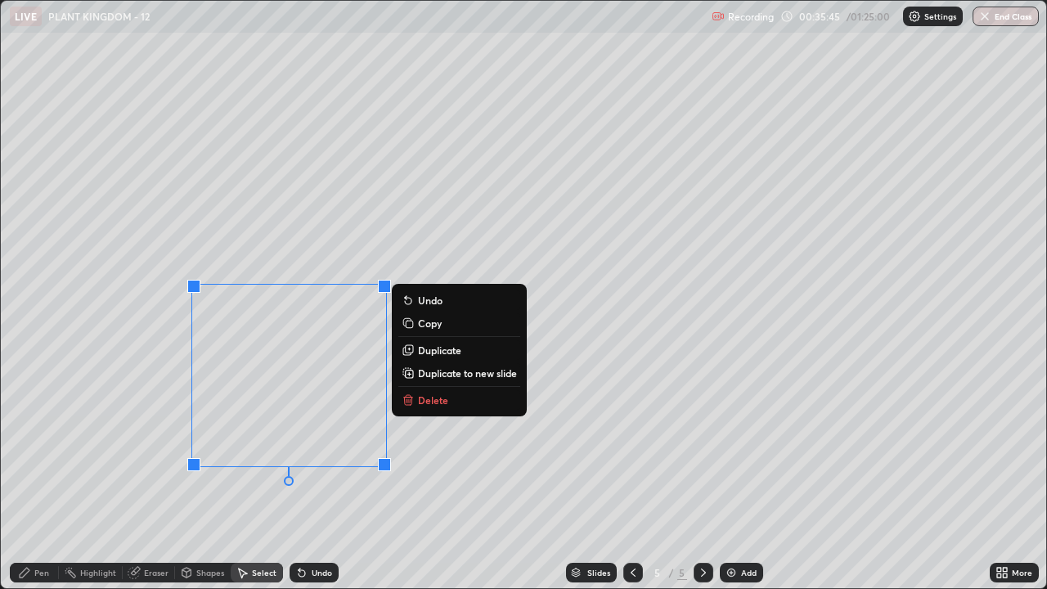
click at [444, 352] on p "Duplicate" at bounding box center [439, 350] width 43 height 13
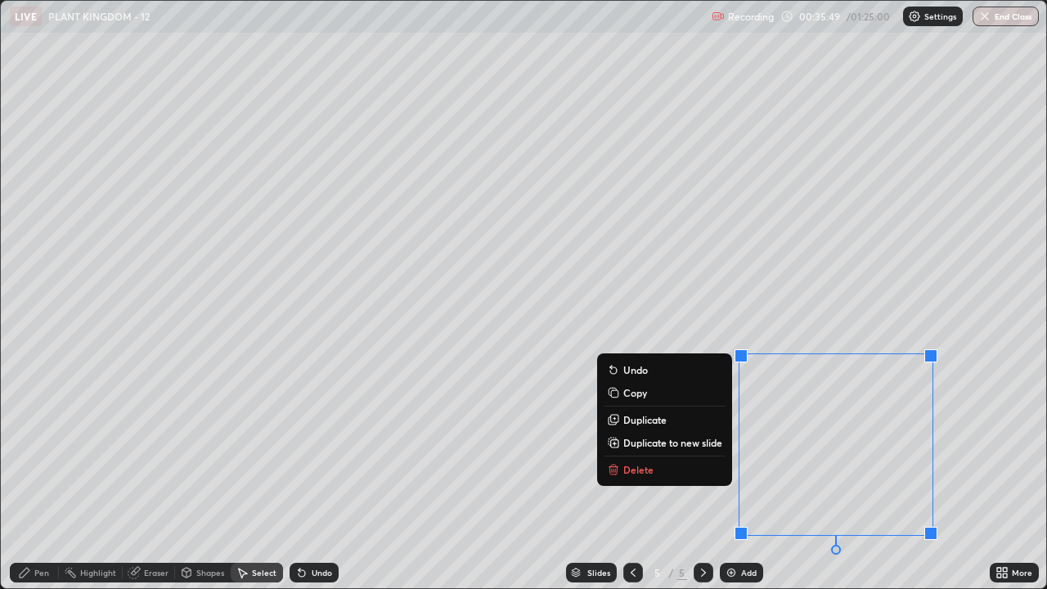
click at [692, 309] on div "0 ° Undo Copy Duplicate Duplicate to new slide Delete" at bounding box center [523, 294] width 1045 height 587
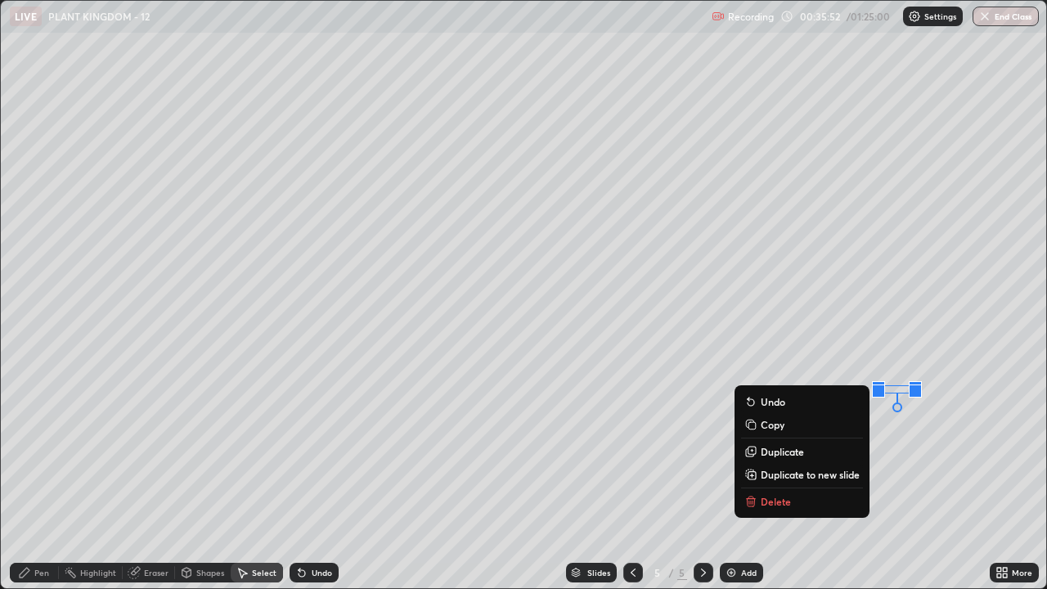
click at [788, 450] on button "Delete" at bounding box center [802, 502] width 122 height 20
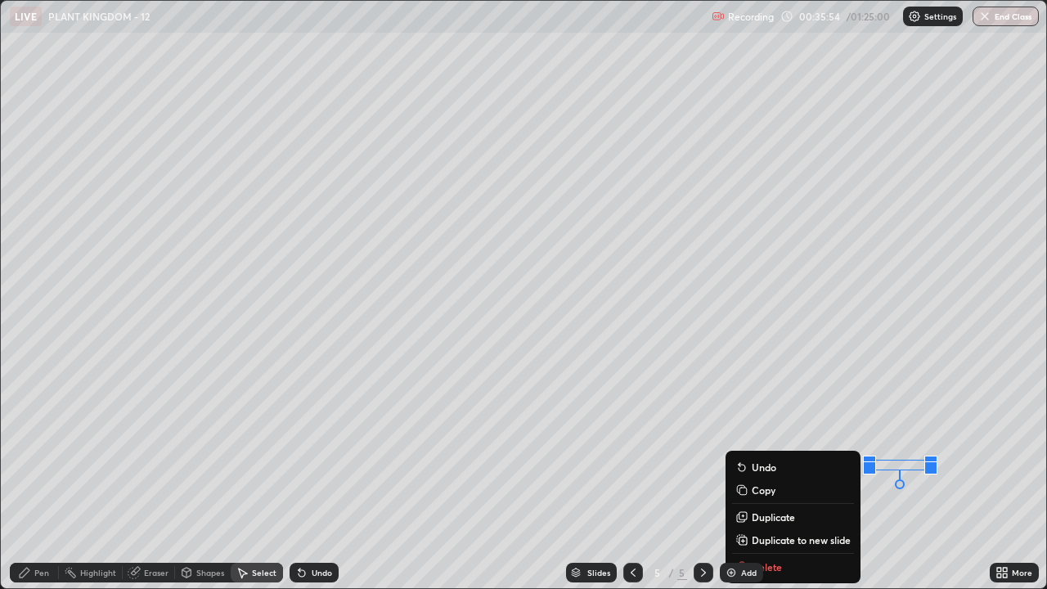
click at [794, 450] on div "Slides 5 / 5 Add" at bounding box center [664, 572] width 651 height 33
click at [720, 401] on div "0 ° Undo Copy Duplicate Duplicate to new slide Delete" at bounding box center [523, 294] width 1045 height 587
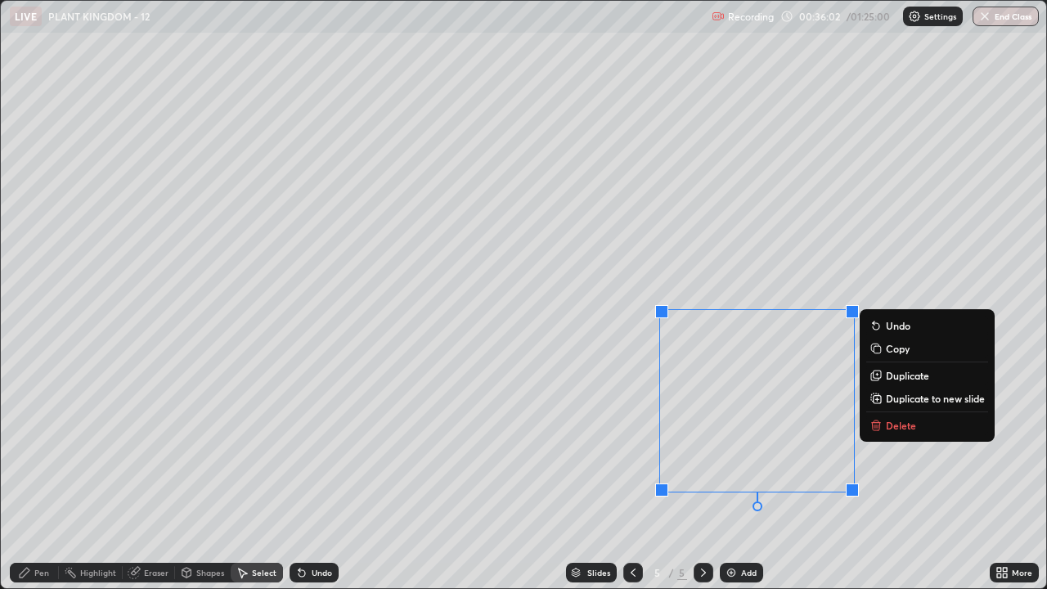
click at [963, 450] on div "0 ° Undo Copy Duplicate Duplicate to new slide Delete" at bounding box center [523, 294] width 1045 height 587
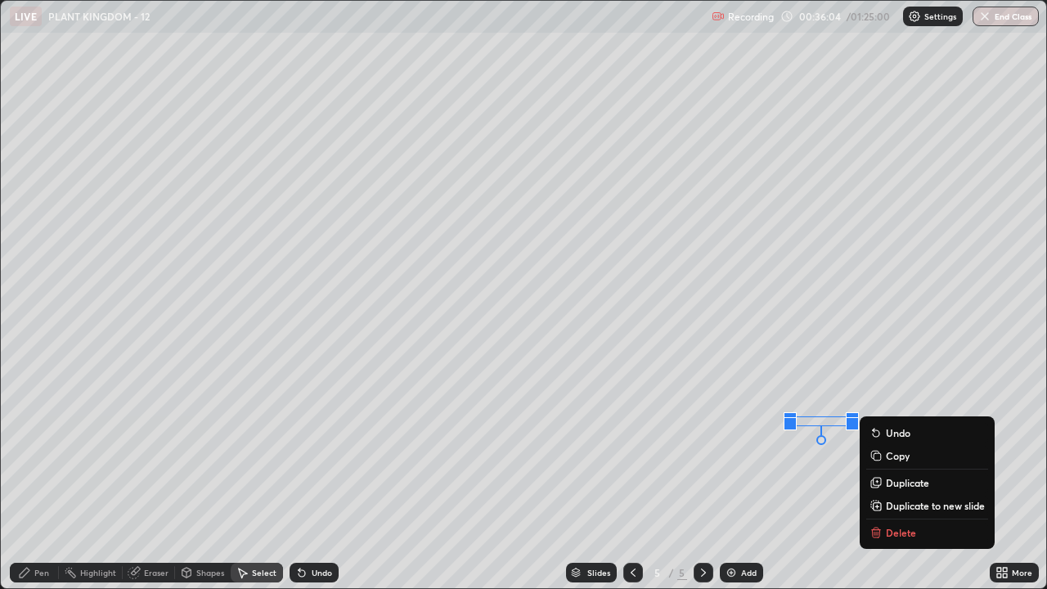
click at [905, 450] on p "Delete" at bounding box center [901, 532] width 30 height 13
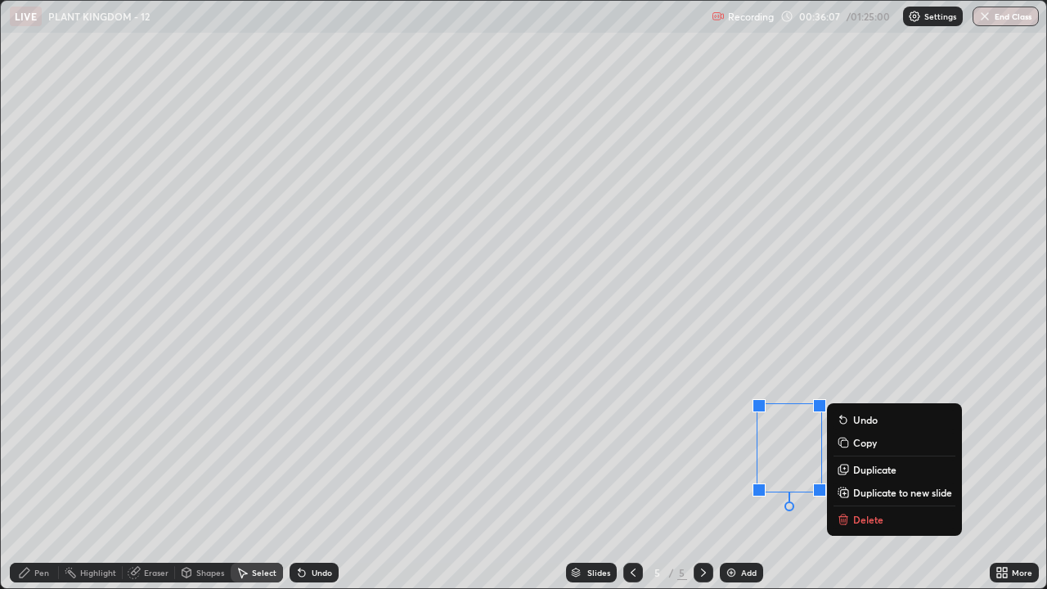
click at [864, 450] on p "Delete" at bounding box center [868, 519] width 30 height 13
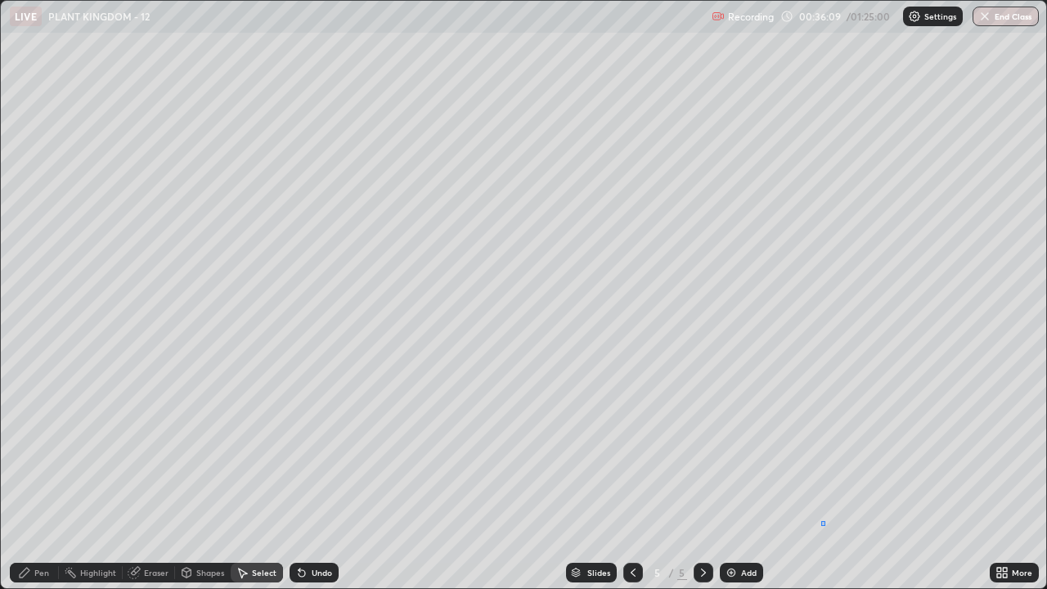
click at [824, 450] on div "0 ° Undo Copy Duplicate Duplicate to new slide Delete" at bounding box center [523, 294] width 1045 height 587
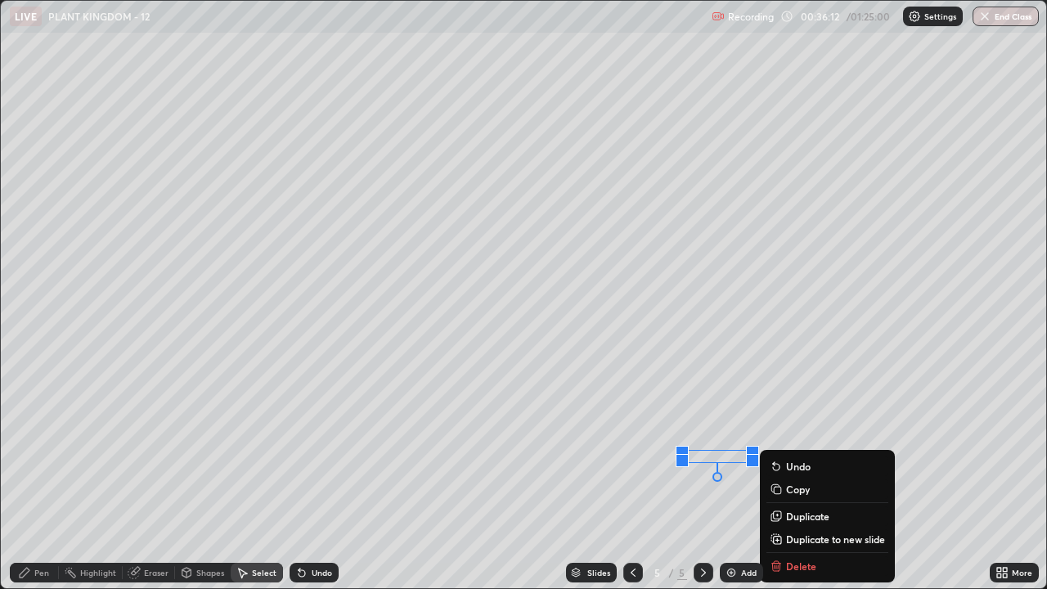
click at [833, 450] on div "Slides 5 / 5 Add" at bounding box center [664, 572] width 651 height 33
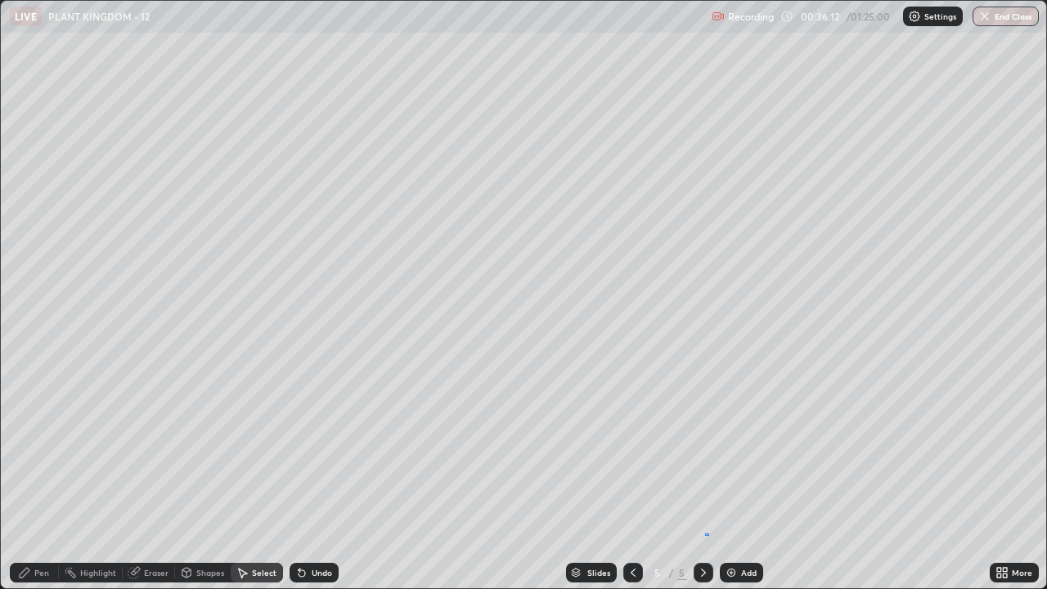
click at [708, 450] on div "0 ° Undo Copy Duplicate Duplicate to new slide Delete" at bounding box center [523, 294] width 1045 height 587
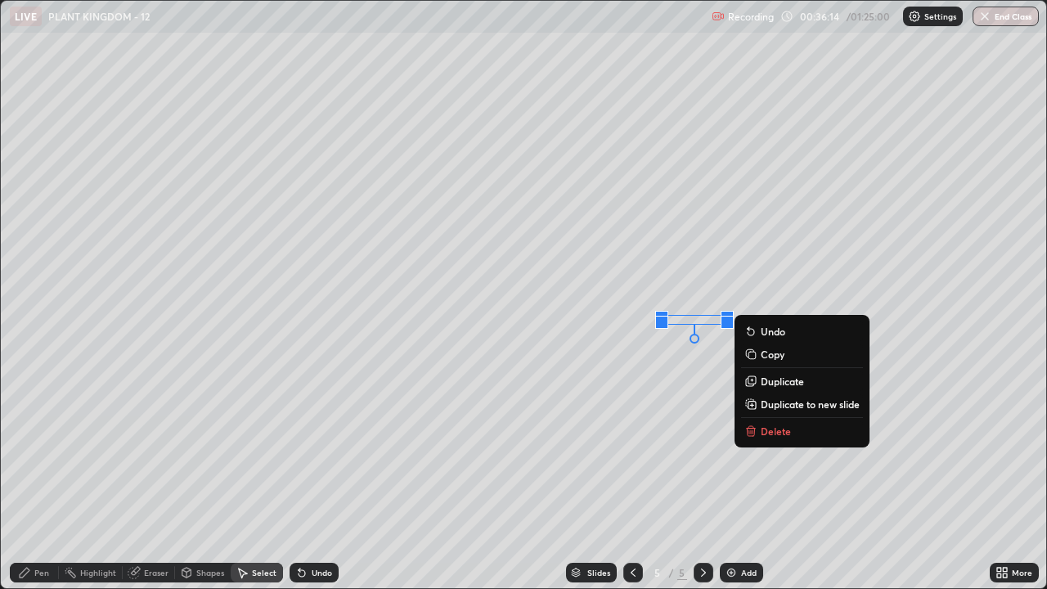
click at [685, 450] on div "0 ° Undo Copy Duplicate Duplicate to new slide Delete" at bounding box center [523, 294] width 1045 height 587
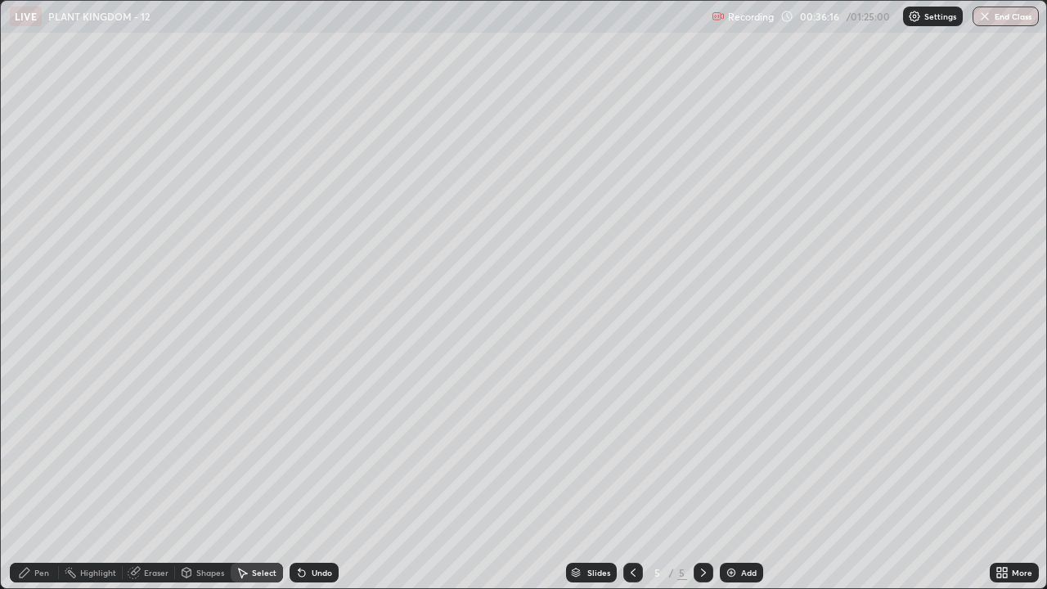
click at [144, 450] on div "Eraser" at bounding box center [156, 572] width 25 height 8
click at [49, 450] on div "Pen" at bounding box center [34, 573] width 49 height 20
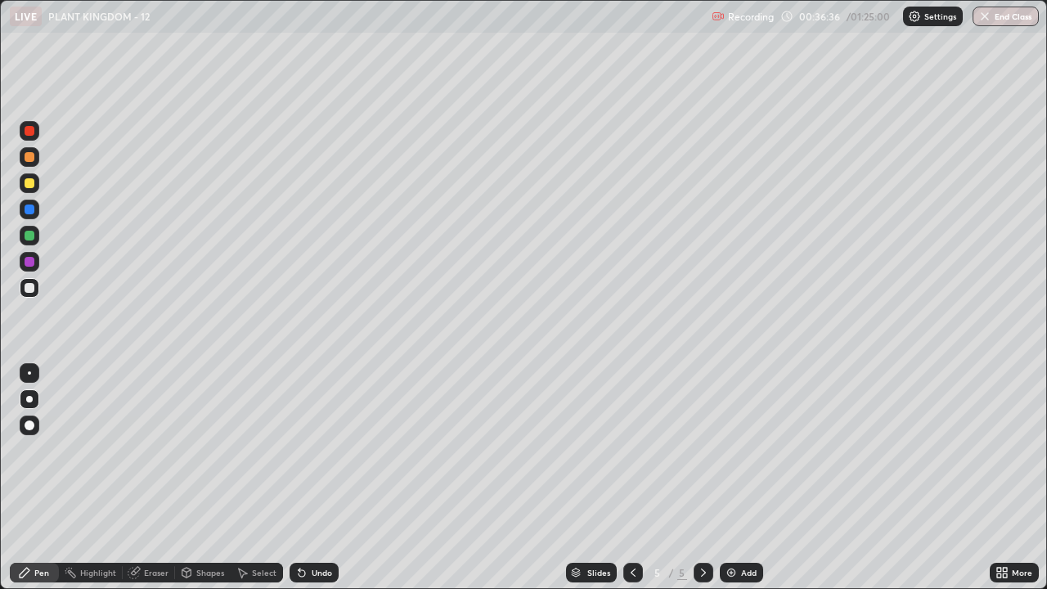
click at [26, 180] on div at bounding box center [30, 183] width 10 height 10
click at [38, 287] on div at bounding box center [30, 288] width 20 height 20
click at [159, 450] on div "Eraser" at bounding box center [156, 572] width 25 height 8
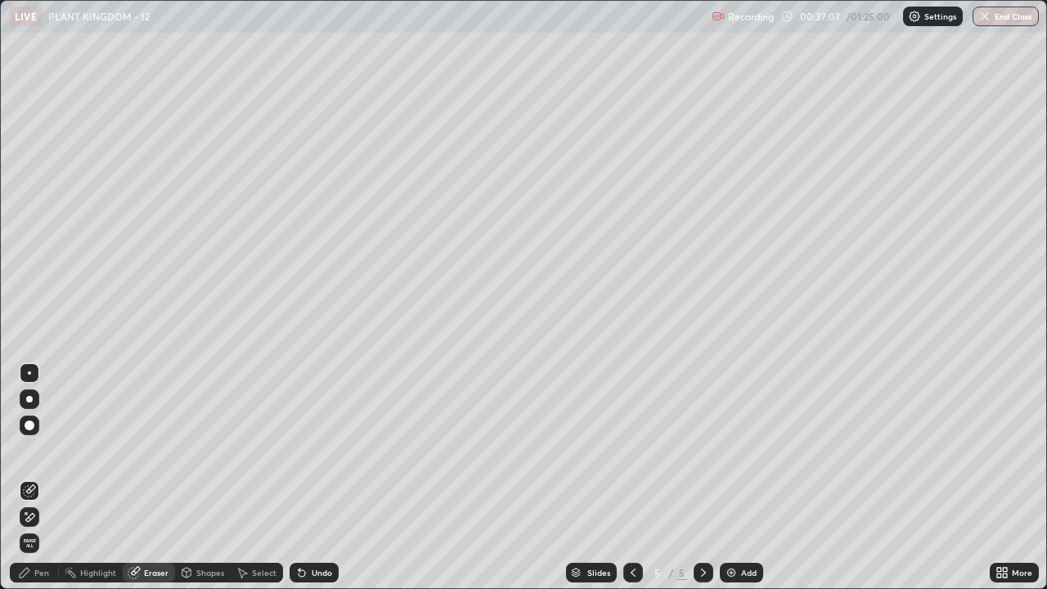
click at [65, 450] on circle at bounding box center [66, 571] width 2 height 2
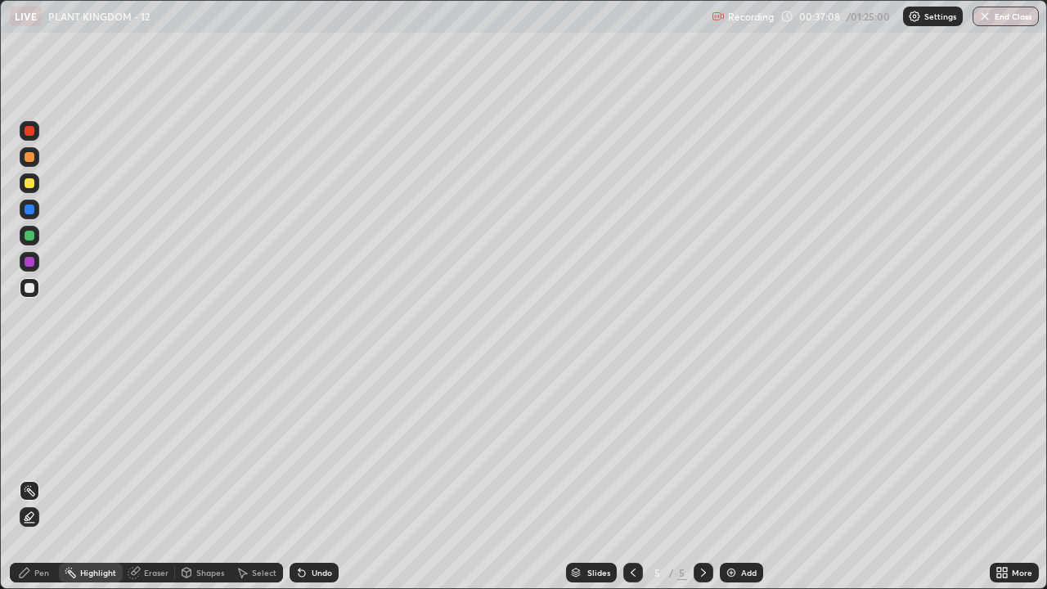
click at [29, 161] on div at bounding box center [30, 157] width 10 height 10
click at [40, 450] on div "Pen" at bounding box center [41, 572] width 15 height 8
click at [29, 373] on div at bounding box center [29, 372] width 3 height 3
click at [33, 260] on div at bounding box center [30, 262] width 10 height 10
click at [57, 450] on div "Pen" at bounding box center [34, 573] width 49 height 20
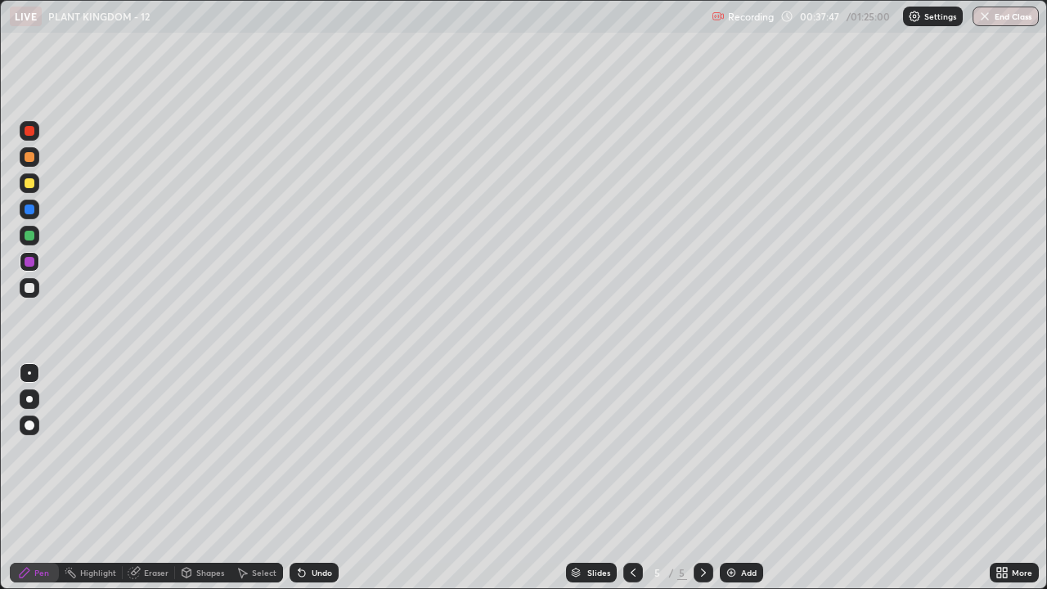
click at [33, 186] on div at bounding box center [30, 183] width 10 height 10
click at [29, 432] on div at bounding box center [30, 425] width 20 height 20
click at [29, 402] on div at bounding box center [29, 399] width 7 height 7
click at [742, 450] on div "Add" at bounding box center [749, 572] width 16 height 8
click at [32, 210] on div at bounding box center [30, 209] width 10 height 10
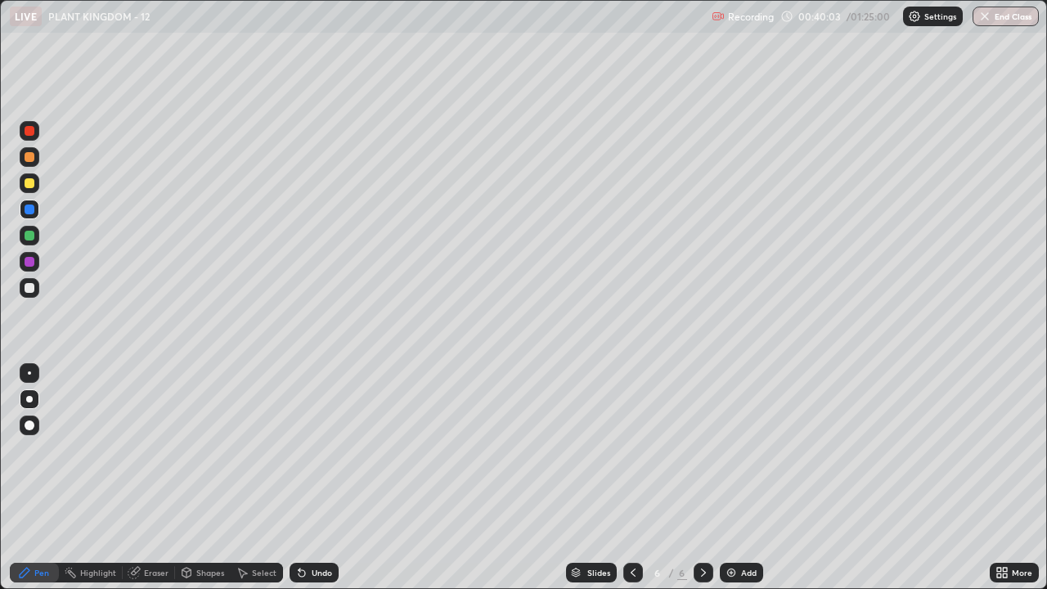
click at [27, 281] on div at bounding box center [30, 288] width 20 height 20
click at [34, 211] on div at bounding box center [30, 209] width 10 height 10
click at [29, 288] on div at bounding box center [30, 288] width 10 height 10
click at [258, 450] on div "Select" at bounding box center [264, 572] width 25 height 8
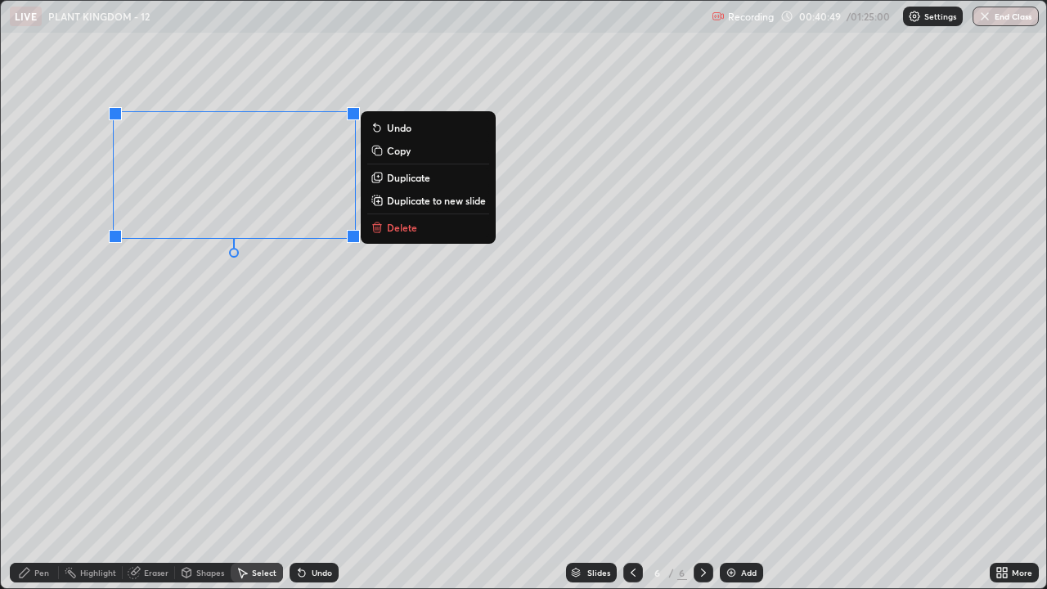
click at [420, 178] on p "Duplicate" at bounding box center [408, 177] width 43 height 13
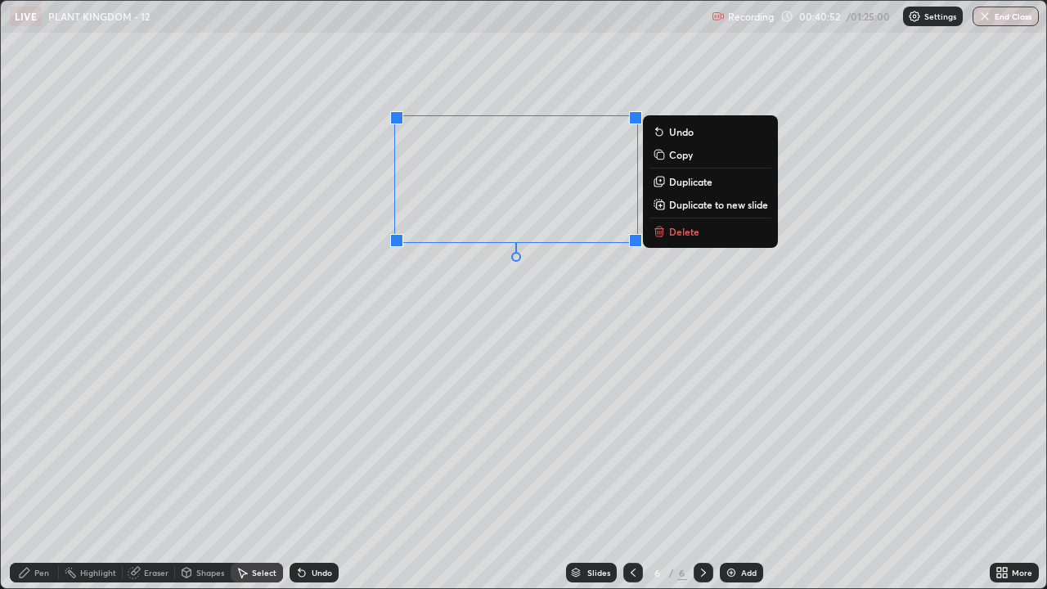
click at [514, 348] on div "0 ° Undo Copy Duplicate Duplicate to new slide Delete" at bounding box center [523, 294] width 1045 height 587
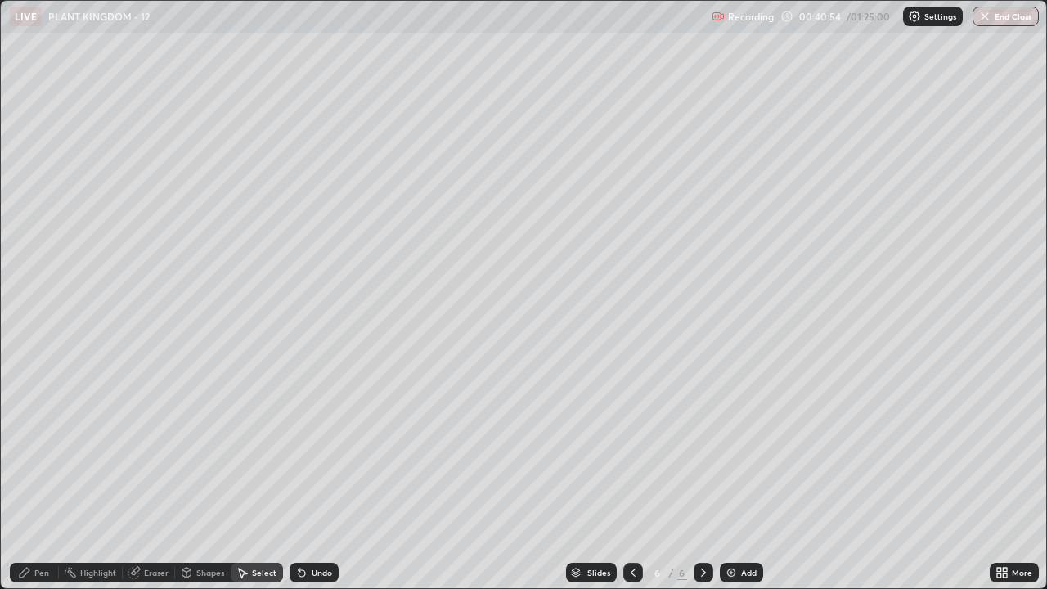
click at [156, 450] on div "Eraser" at bounding box center [156, 572] width 25 height 8
click at [39, 450] on div "Pen" at bounding box center [41, 572] width 15 height 8
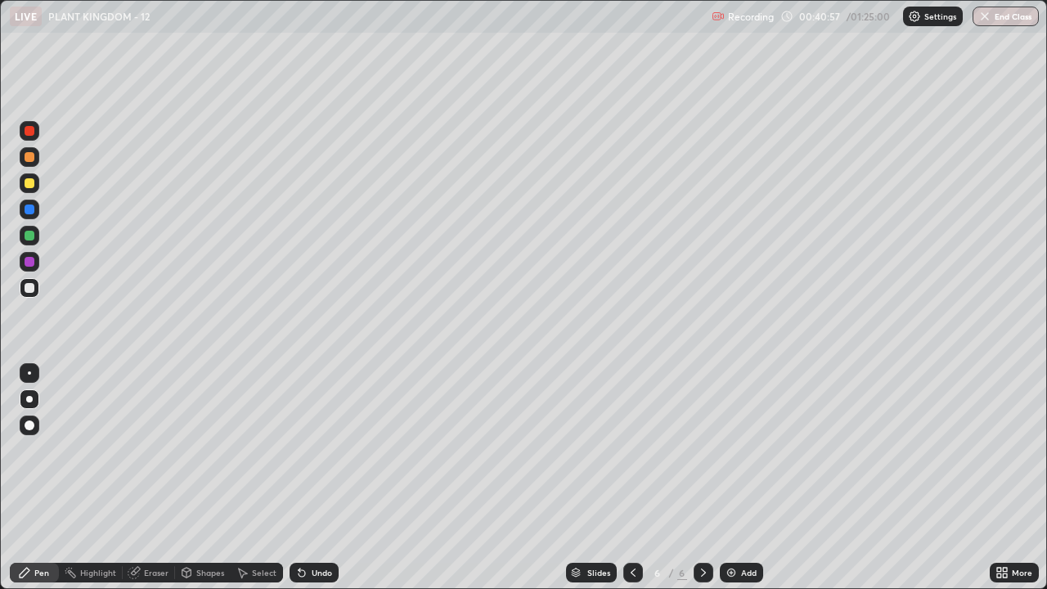
click at [29, 132] on div at bounding box center [30, 131] width 10 height 10
click at [31, 263] on div at bounding box center [30, 262] width 10 height 10
click at [254, 450] on div "Select" at bounding box center [264, 572] width 25 height 8
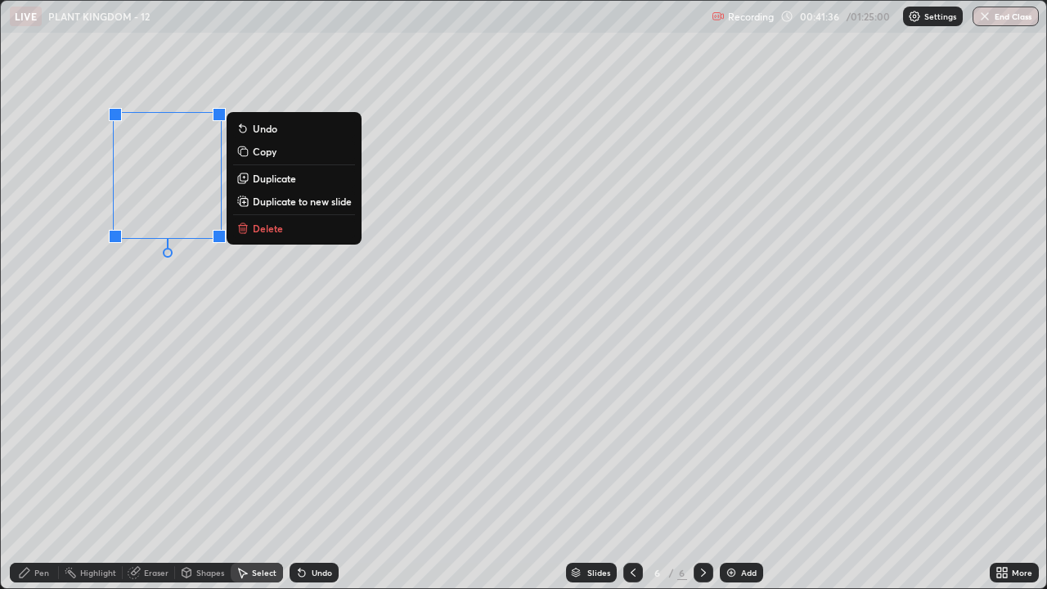
click at [280, 180] on p "Duplicate" at bounding box center [274, 178] width 43 height 13
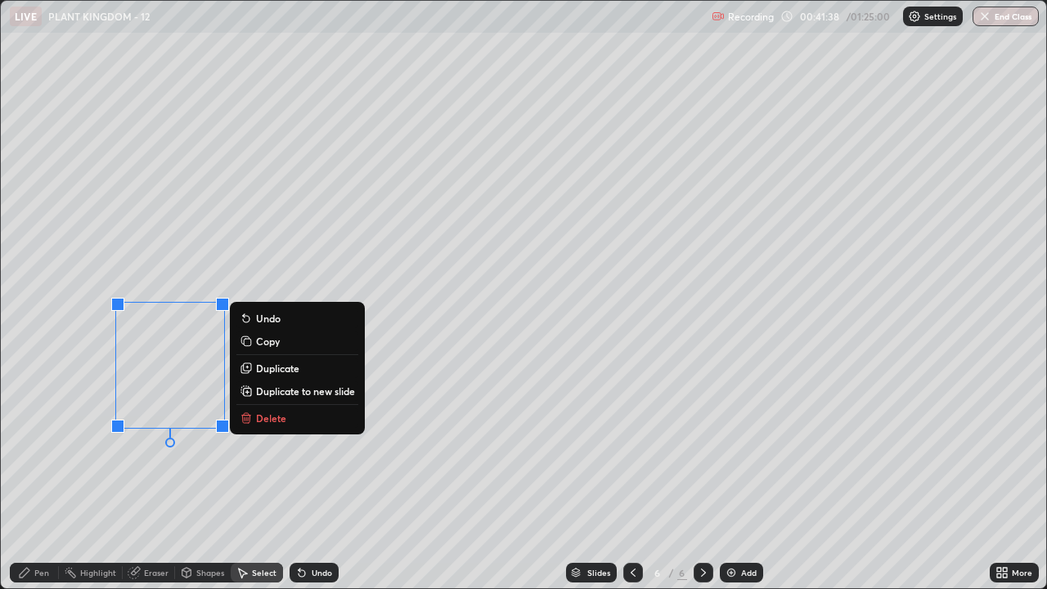
click at [40, 450] on div "Erase all" at bounding box center [29, 294] width 39 height 523
click at [93, 450] on div "Highlight" at bounding box center [98, 572] width 36 height 8
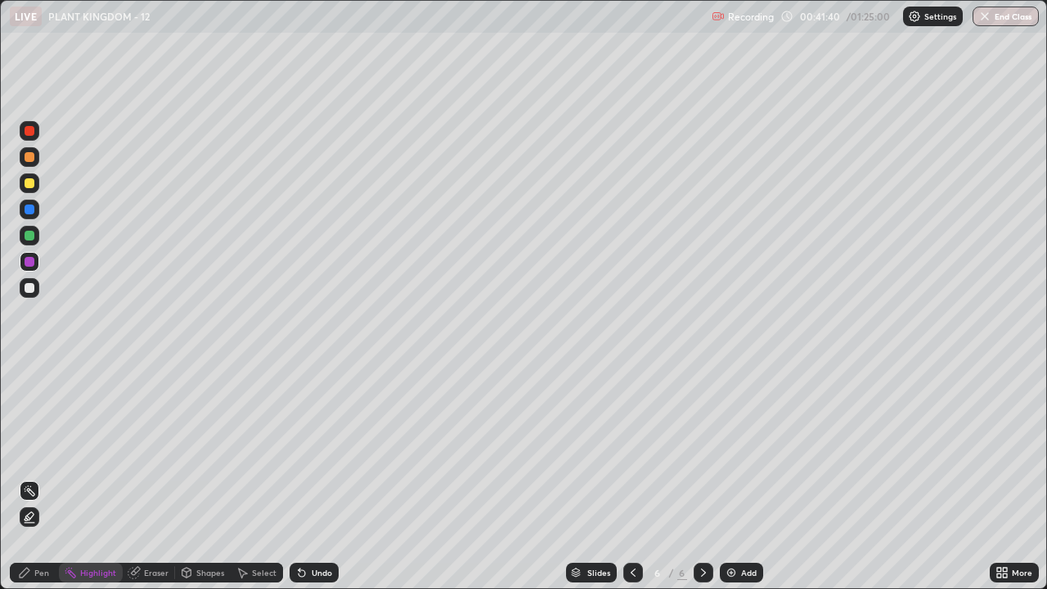
click at [149, 450] on div "Eraser" at bounding box center [156, 572] width 25 height 8
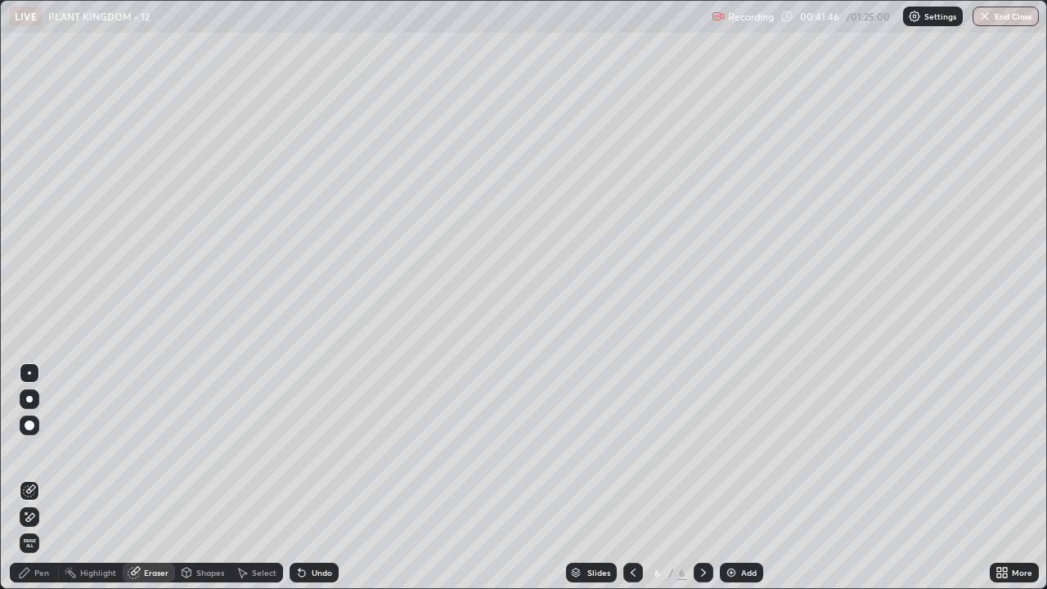
click at [26, 450] on icon at bounding box center [25, 573] width 10 height 10
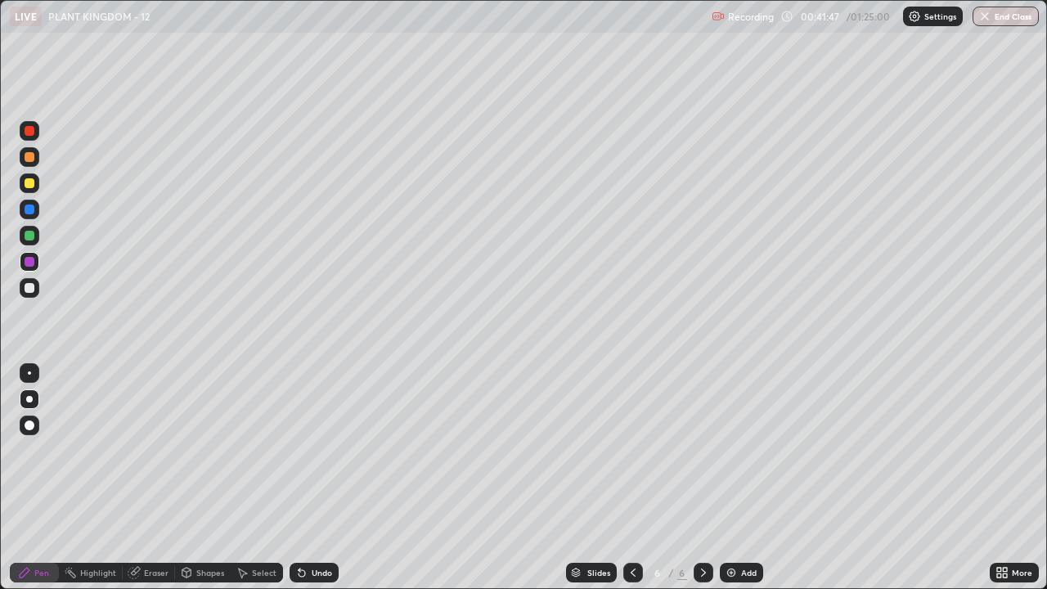
click at [28, 157] on div at bounding box center [30, 157] width 10 height 10
click at [25, 185] on div at bounding box center [30, 183] width 10 height 10
click at [27, 292] on div at bounding box center [30, 288] width 10 height 10
click at [30, 263] on div at bounding box center [30, 262] width 10 height 10
click at [30, 129] on div at bounding box center [30, 131] width 10 height 10
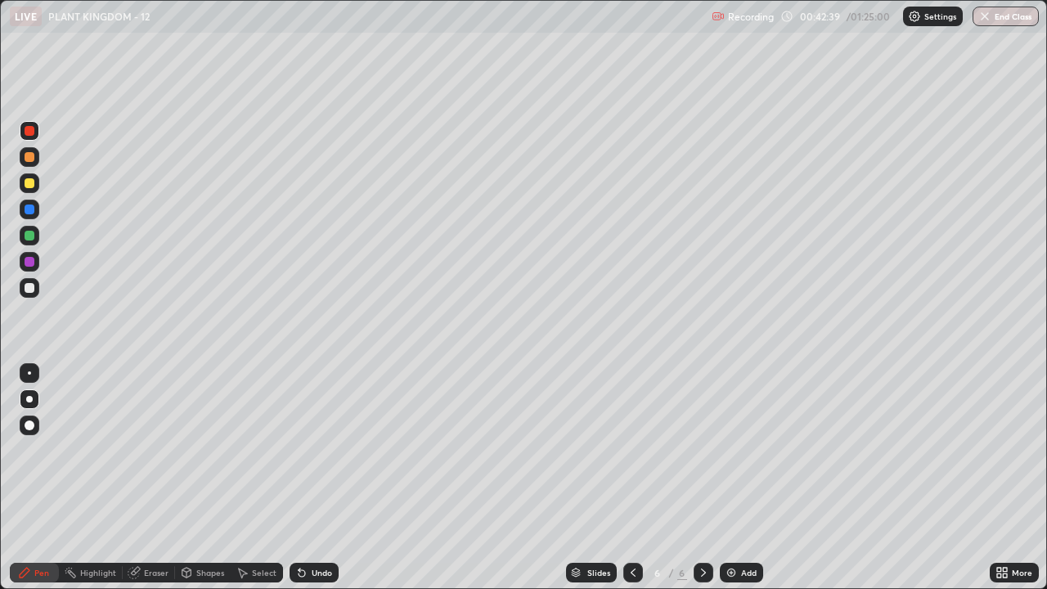
click at [29, 286] on div at bounding box center [30, 288] width 10 height 10
click at [735, 450] on img at bounding box center [731, 572] width 13 height 13
click at [33, 160] on div at bounding box center [30, 157] width 10 height 10
click at [250, 450] on div "Select" at bounding box center [257, 573] width 52 height 20
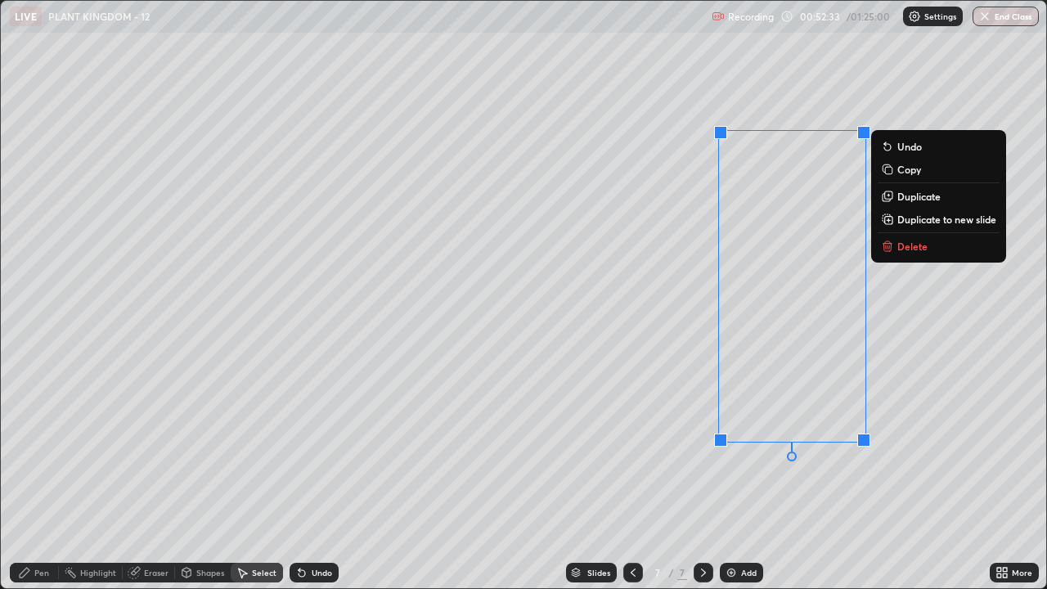
click at [929, 249] on button "Delete" at bounding box center [939, 246] width 122 height 20
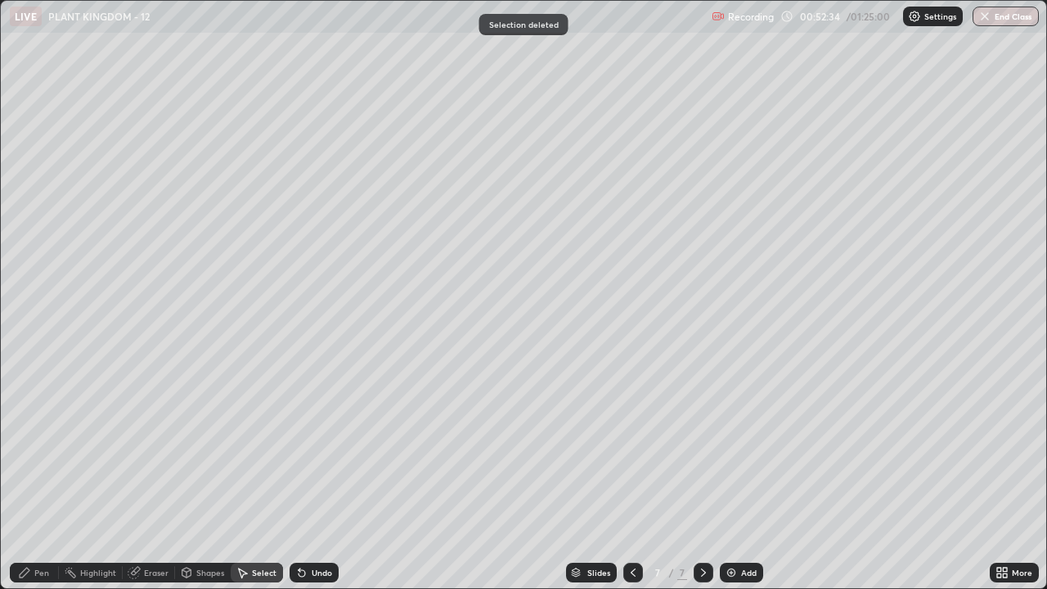
click at [51, 450] on div "Pen" at bounding box center [34, 573] width 49 height 20
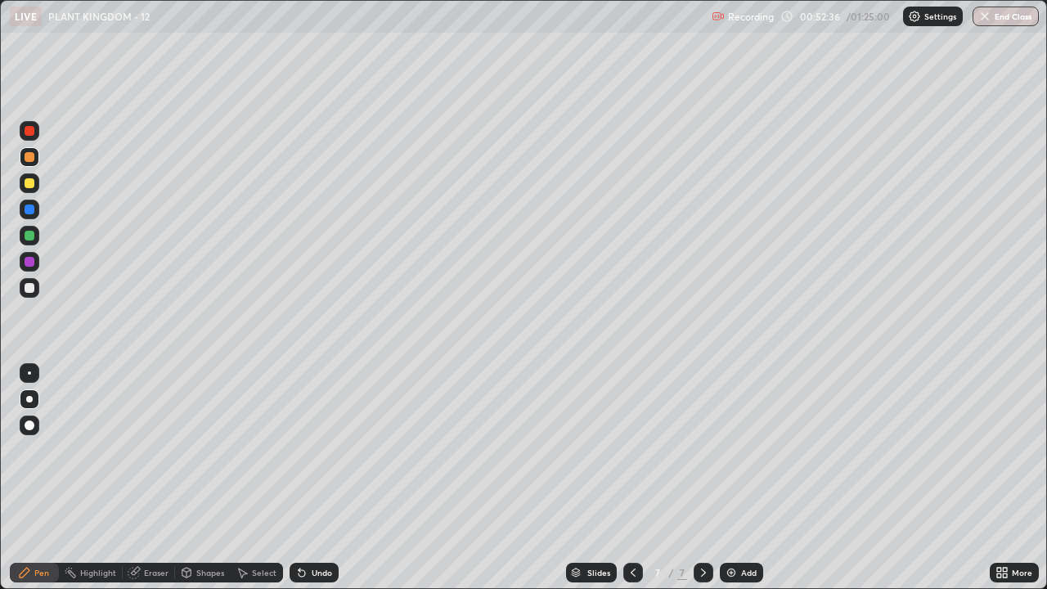
click at [29, 158] on div at bounding box center [30, 157] width 10 height 10
click at [29, 263] on div at bounding box center [30, 262] width 10 height 10
click at [29, 184] on div at bounding box center [30, 183] width 10 height 10
click at [35, 287] on div at bounding box center [30, 288] width 20 height 20
click at [29, 239] on div at bounding box center [30, 236] width 10 height 10
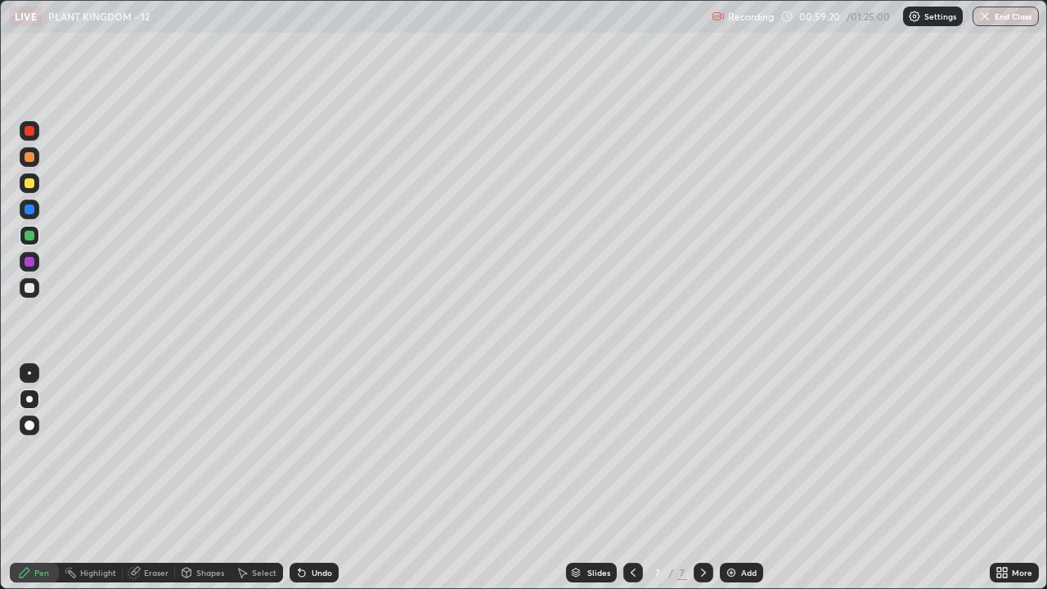
click at [746, 450] on div "Add" at bounding box center [749, 572] width 16 height 8
click at [29, 290] on div at bounding box center [30, 288] width 10 height 10
click at [629, 450] on icon at bounding box center [632, 572] width 13 height 13
click at [702, 450] on icon at bounding box center [703, 572] width 13 height 13
click at [31, 211] on div at bounding box center [30, 209] width 10 height 10
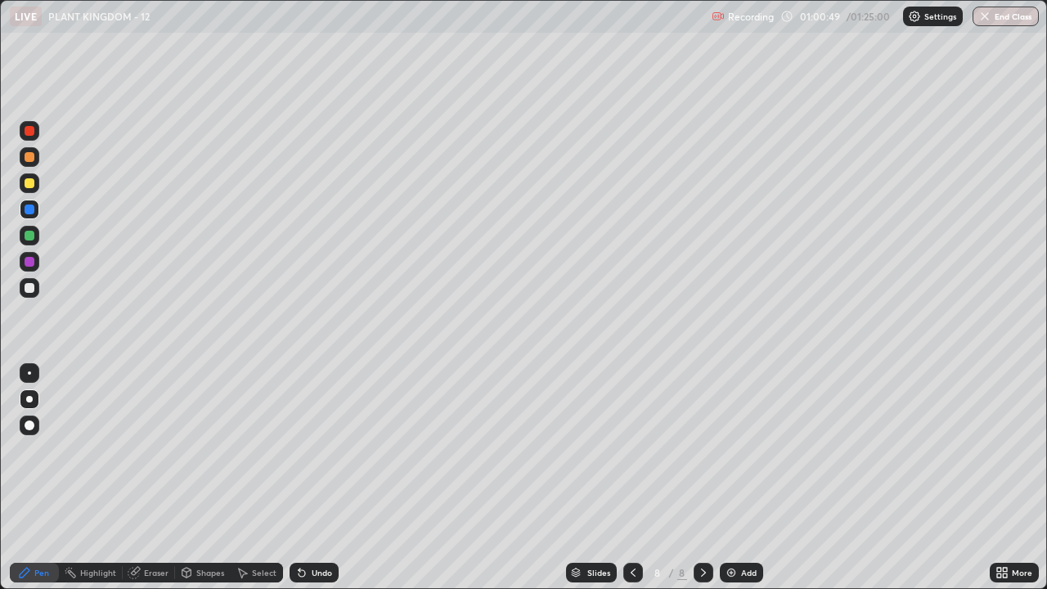
click at [631, 450] on icon at bounding box center [632, 572] width 13 height 13
click at [29, 265] on div at bounding box center [30, 262] width 10 height 10
click at [312, 450] on div "Undo" at bounding box center [322, 572] width 20 height 8
click at [311, 450] on div "Undo" at bounding box center [314, 573] width 49 height 20
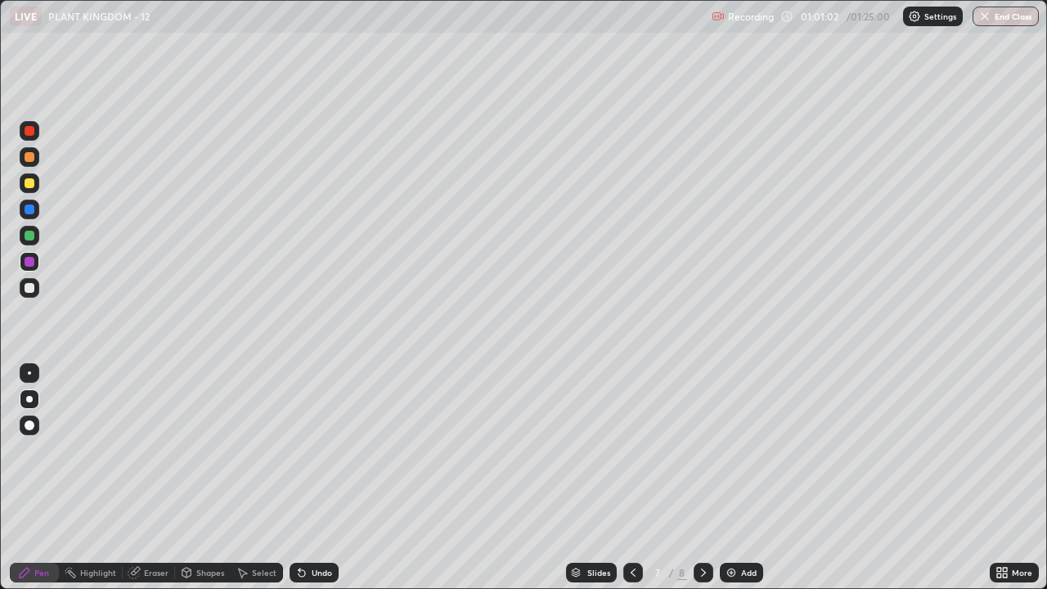
click at [311, 450] on div "Undo" at bounding box center [314, 573] width 49 height 20
click at [308, 450] on div "Undo" at bounding box center [314, 573] width 49 height 20
click at [310, 450] on div "Undo" at bounding box center [314, 573] width 49 height 20
click at [309, 450] on div "Undo" at bounding box center [314, 573] width 49 height 20
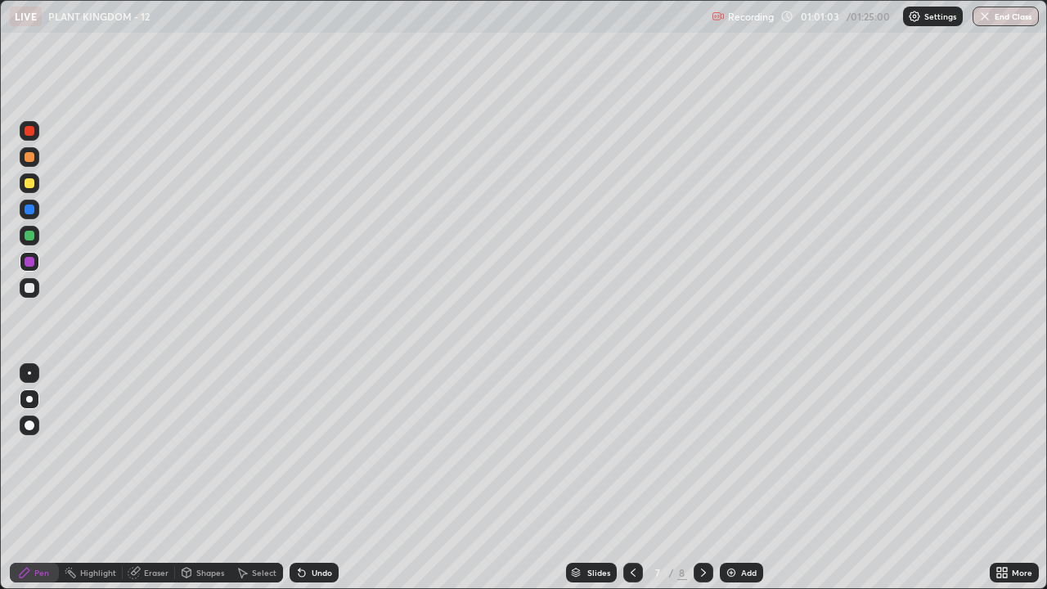
click at [309, 450] on div "Undo" at bounding box center [314, 573] width 49 height 20
click at [308, 450] on div "Undo" at bounding box center [314, 573] width 49 height 20
click at [309, 450] on div "Undo" at bounding box center [314, 573] width 49 height 20
click at [308, 450] on div "Undo" at bounding box center [314, 573] width 49 height 20
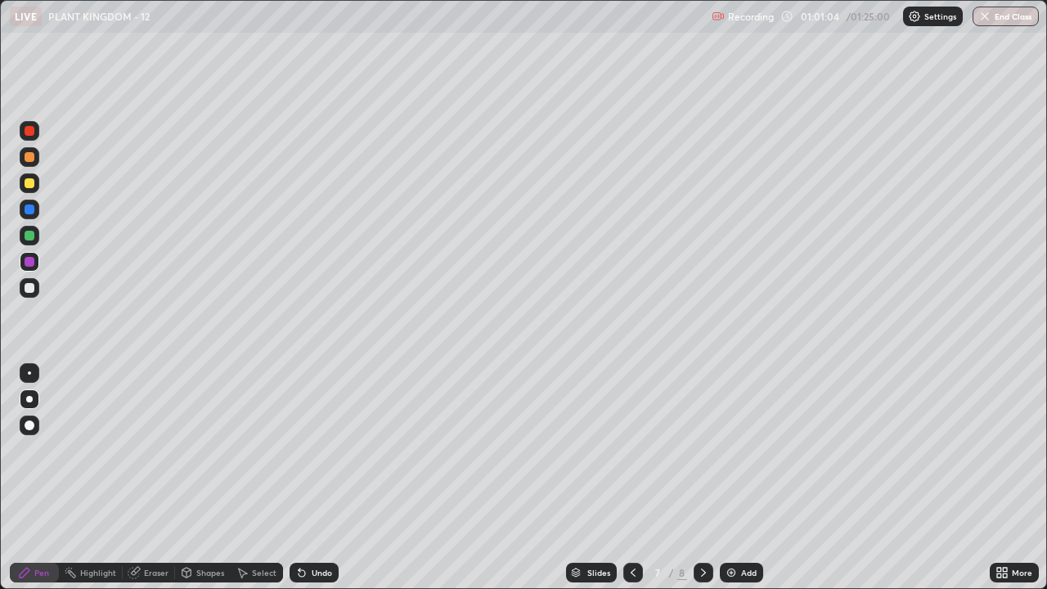
click at [309, 450] on div "Undo" at bounding box center [314, 573] width 49 height 20
click at [702, 450] on icon at bounding box center [703, 572] width 13 height 13
click at [33, 266] on div at bounding box center [30, 262] width 20 height 20
click at [29, 184] on div at bounding box center [30, 183] width 10 height 10
click at [33, 285] on div at bounding box center [30, 288] width 10 height 10
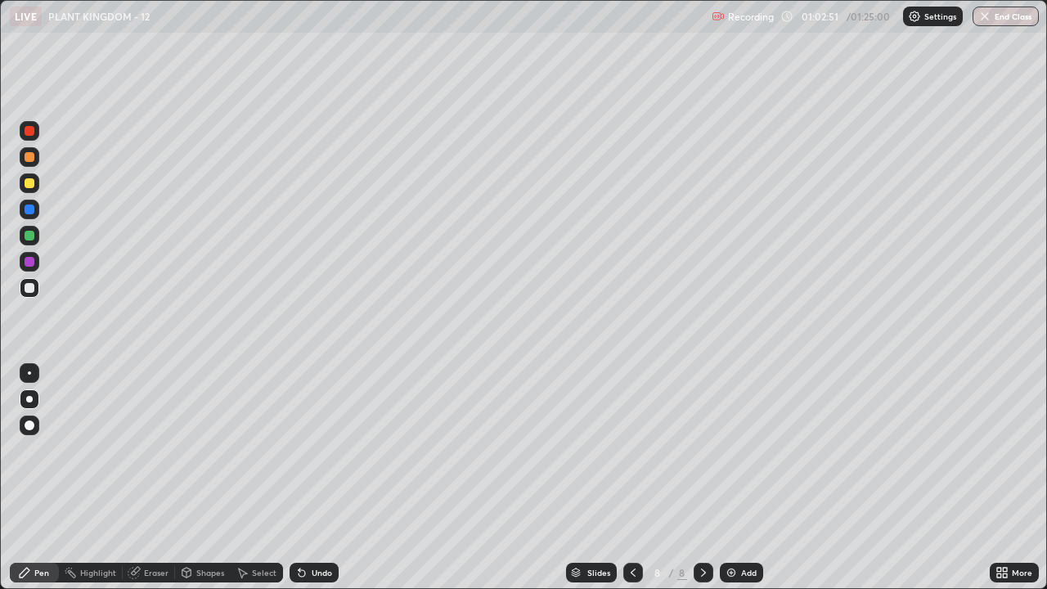
click at [29, 211] on div at bounding box center [30, 209] width 10 height 10
click at [28, 285] on div at bounding box center [30, 288] width 10 height 10
click at [631, 450] on icon at bounding box center [632, 572] width 13 height 13
click at [25, 207] on div at bounding box center [30, 209] width 10 height 10
click at [697, 450] on icon at bounding box center [703, 572] width 13 height 13
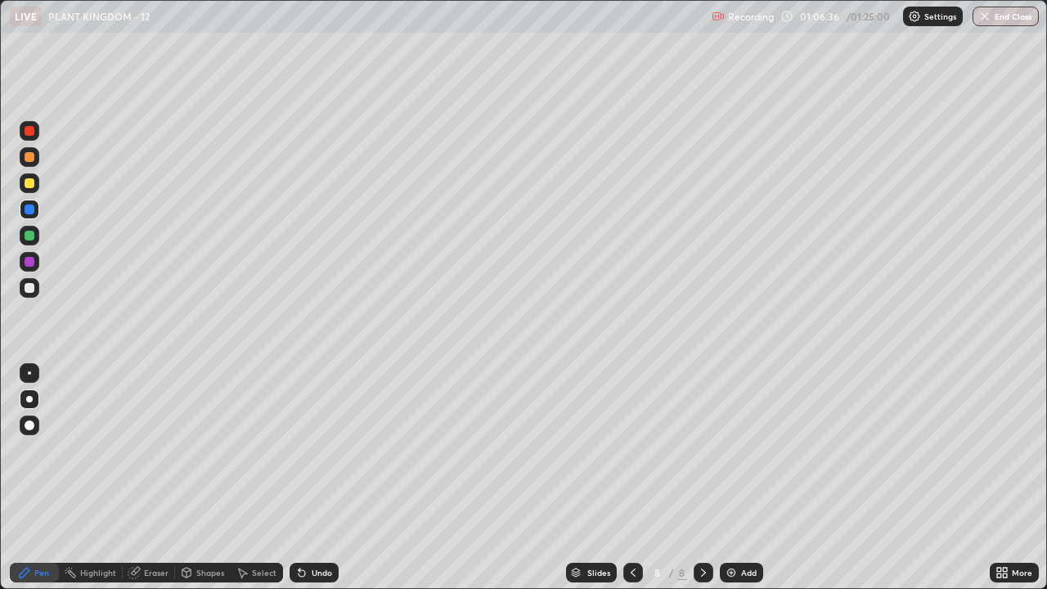
click at [631, 450] on icon at bounding box center [632, 572] width 13 height 13
click at [629, 450] on icon at bounding box center [632, 572] width 13 height 13
click at [636, 450] on div at bounding box center [633, 573] width 20 height 20
click at [700, 450] on icon at bounding box center [703, 572] width 13 height 13
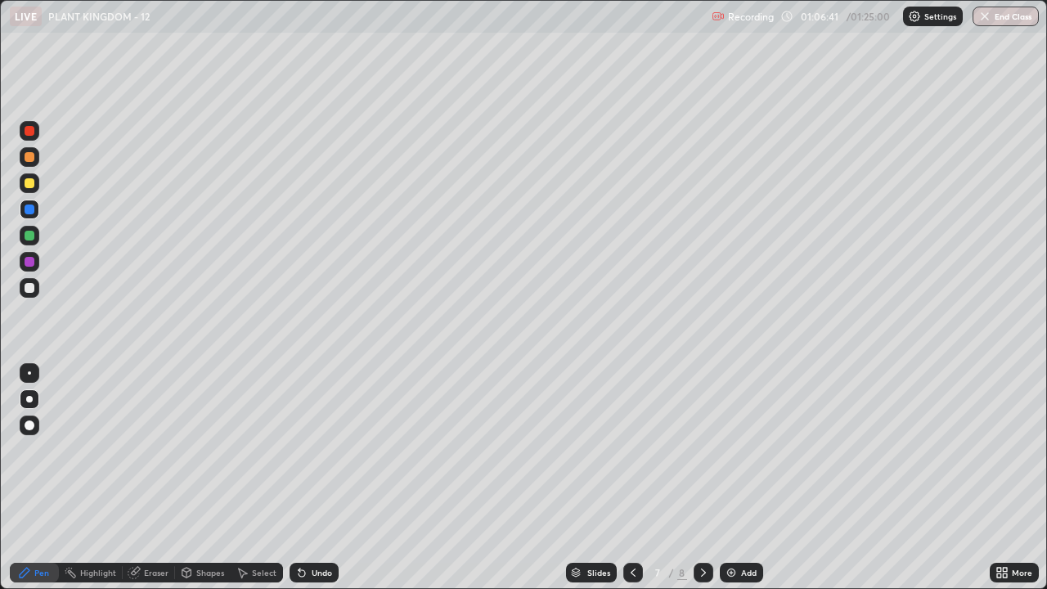
click at [704, 450] on icon at bounding box center [703, 572] width 13 height 13
click at [703, 450] on icon at bounding box center [703, 572] width 13 height 13
click at [734, 450] on img at bounding box center [731, 572] width 13 height 13
click at [29, 285] on div at bounding box center [30, 288] width 10 height 10
click at [30, 158] on div at bounding box center [30, 157] width 10 height 10
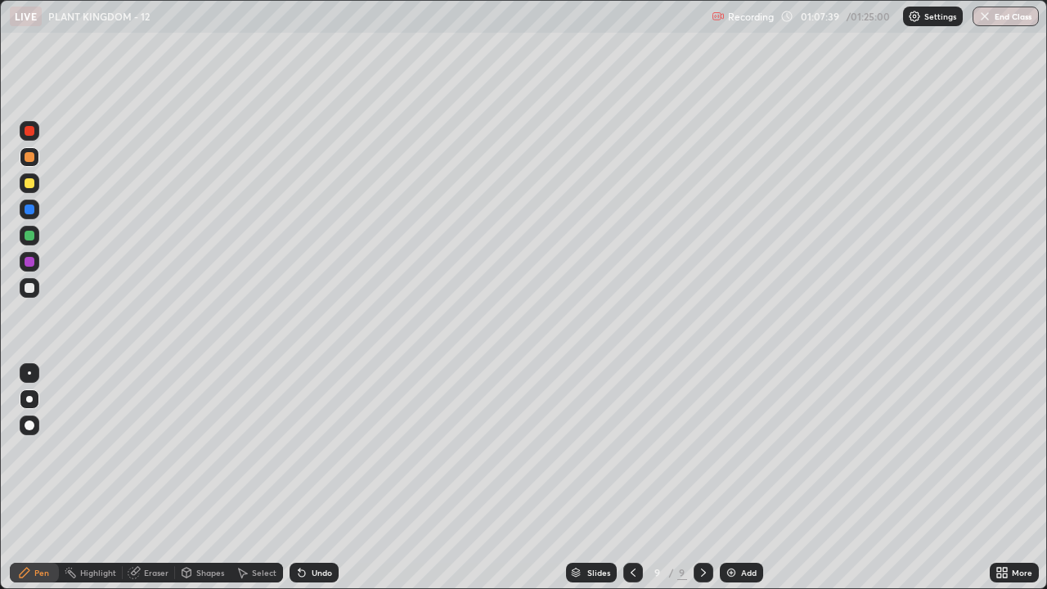
click at [317, 450] on div "Undo" at bounding box center [314, 573] width 49 height 20
click at [28, 213] on div at bounding box center [30, 209] width 10 height 10
click at [29, 182] on div at bounding box center [30, 183] width 10 height 10
click at [29, 236] on div at bounding box center [30, 236] width 10 height 10
click at [35, 184] on div at bounding box center [30, 183] width 20 height 20
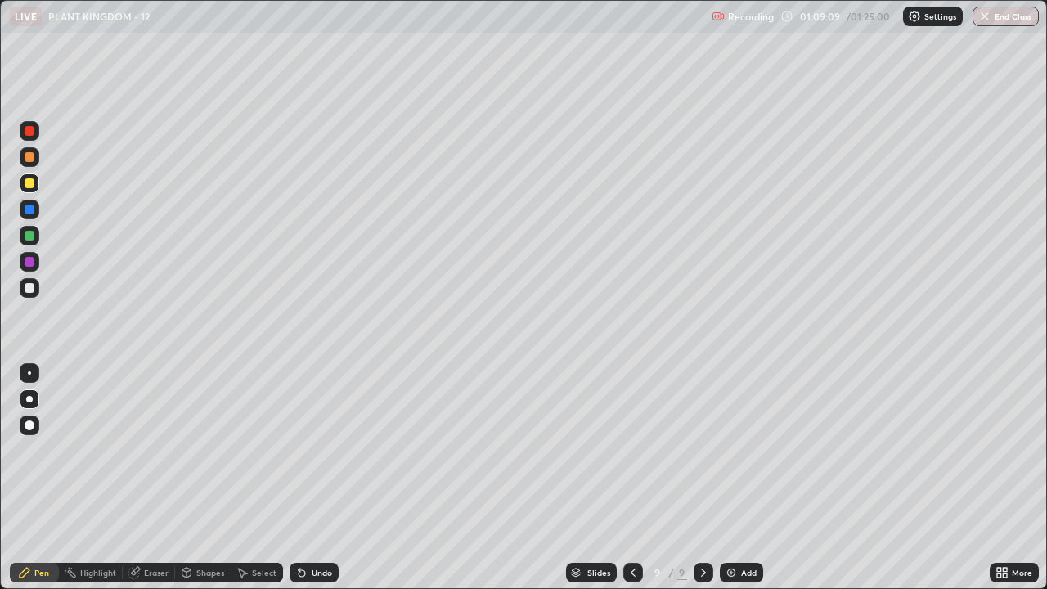
click at [27, 161] on div at bounding box center [30, 157] width 10 height 10
click at [30, 182] on div at bounding box center [30, 183] width 10 height 10
click at [747, 450] on div "Add" at bounding box center [749, 572] width 16 height 8
click at [34, 289] on div at bounding box center [30, 288] width 10 height 10
click at [312, 450] on div "Undo" at bounding box center [322, 572] width 20 height 8
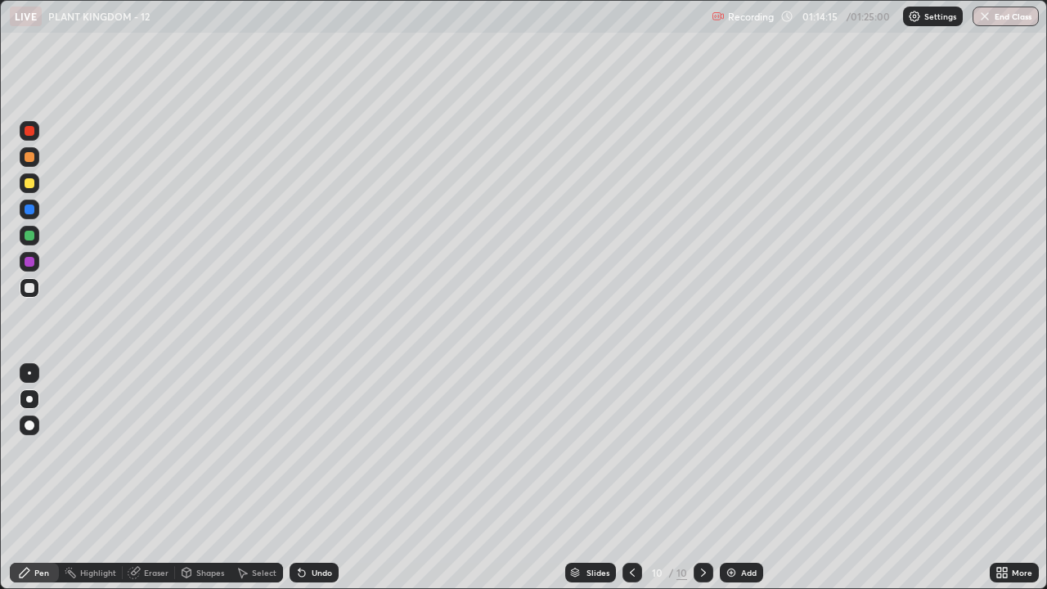
click at [305, 450] on icon at bounding box center [301, 572] width 13 height 13
click at [159, 450] on div "Eraser" at bounding box center [156, 572] width 25 height 8
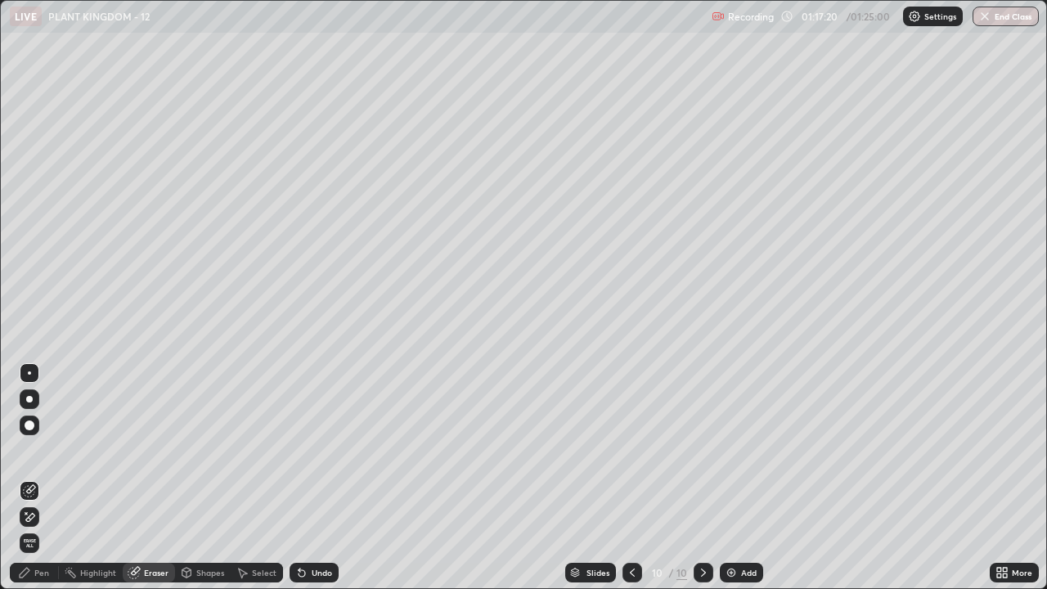
click at [47, 450] on div "Pen" at bounding box center [41, 572] width 15 height 8
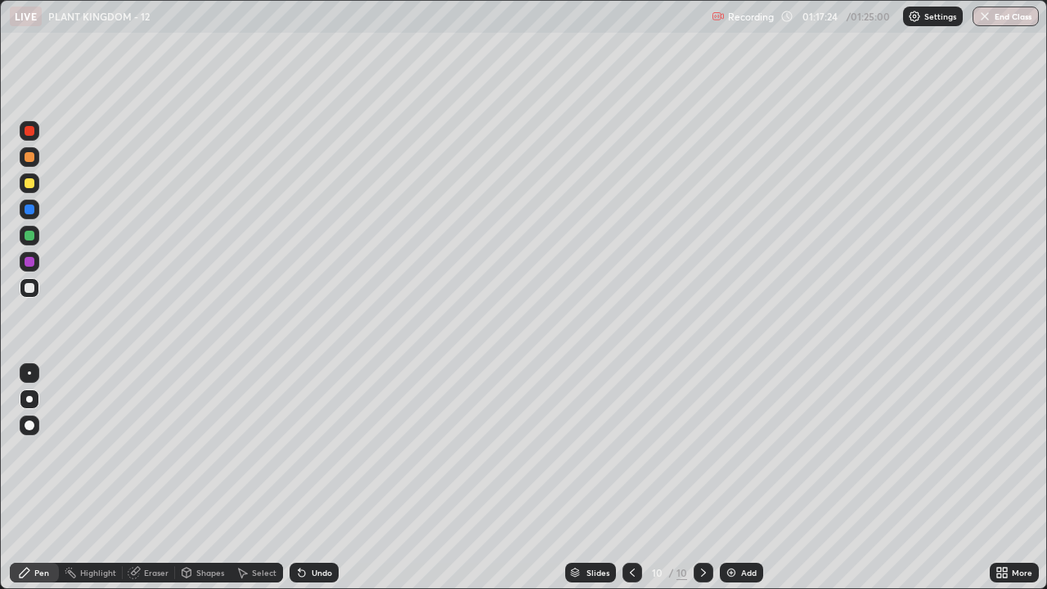
click at [322, 450] on div "Undo" at bounding box center [322, 572] width 20 height 8
click at [326, 450] on div "Undo" at bounding box center [314, 573] width 49 height 20
click at [640, 450] on div at bounding box center [632, 573] width 20 height 20
click at [631, 450] on icon at bounding box center [632, 572] width 13 height 13
click at [699, 450] on icon at bounding box center [703, 572] width 13 height 13
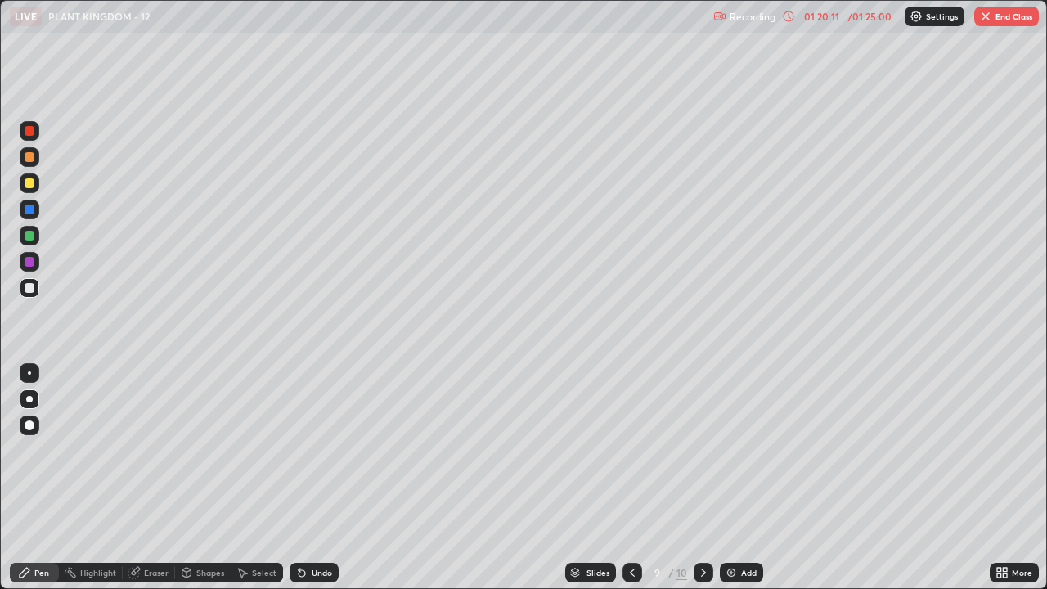
click at [703, 450] on icon at bounding box center [703, 572] width 13 height 13
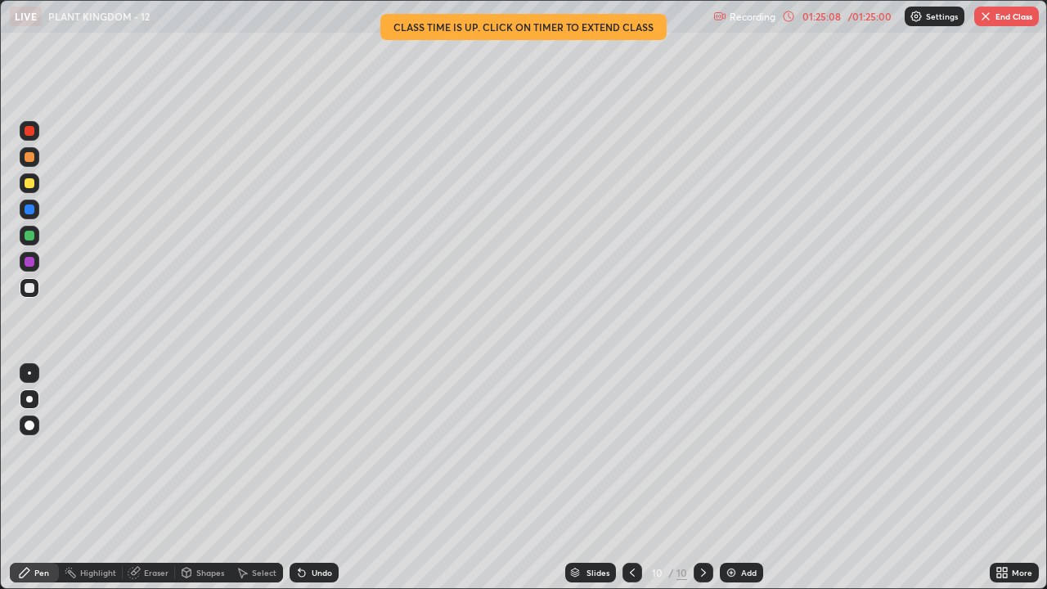
click at [1011, 17] on button "End Class" at bounding box center [1006, 17] width 65 height 20
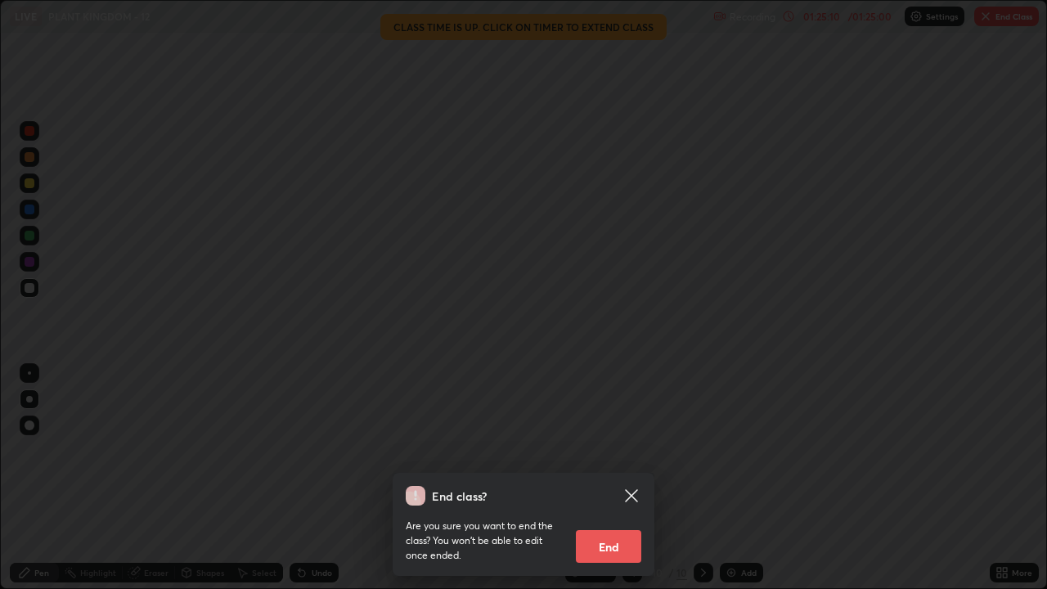
click at [610, 450] on button "End" at bounding box center [608, 546] width 65 height 33
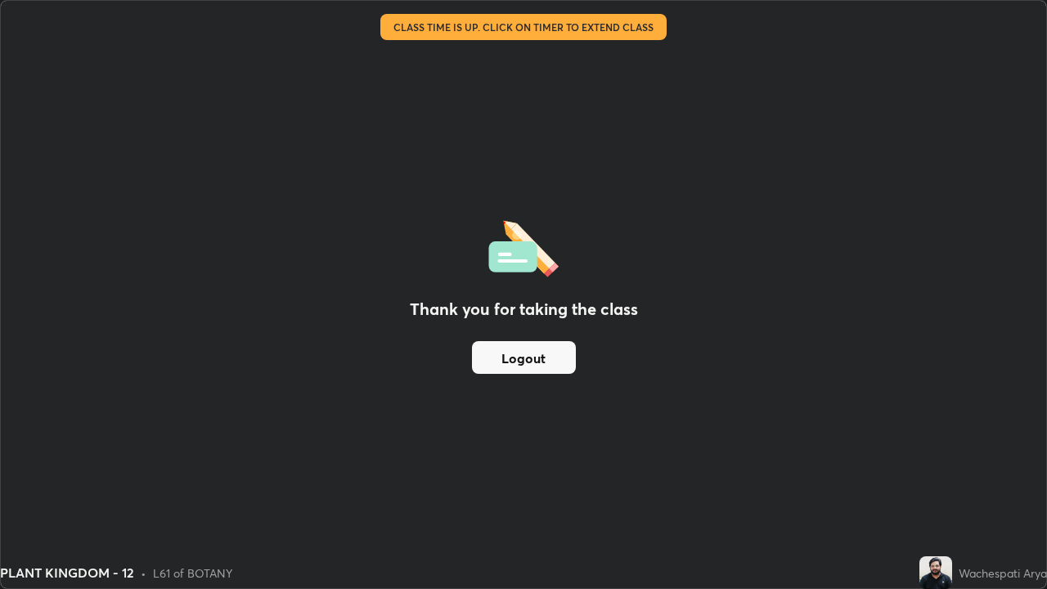
click at [559, 352] on button "Logout" at bounding box center [524, 357] width 104 height 33
click at [558, 356] on button "Logout" at bounding box center [524, 357] width 104 height 33
click at [557, 355] on button "Logout" at bounding box center [524, 357] width 104 height 33
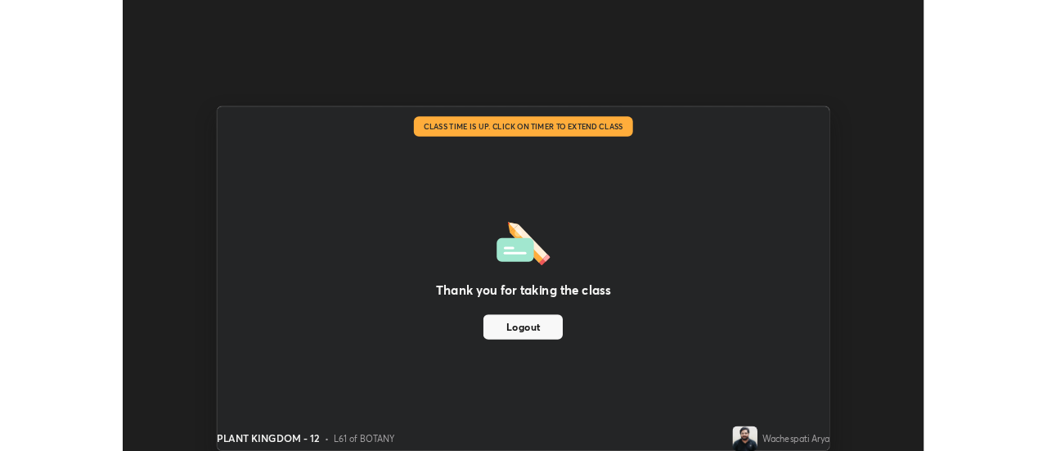
scroll to position [81337, 80740]
